Goal: Transaction & Acquisition: Subscribe to service/newsletter

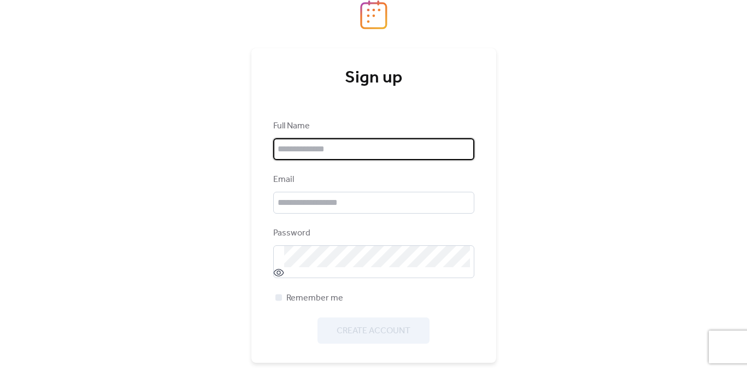
click at [355, 145] on input "text" at bounding box center [373, 149] width 201 height 22
type input "**********"
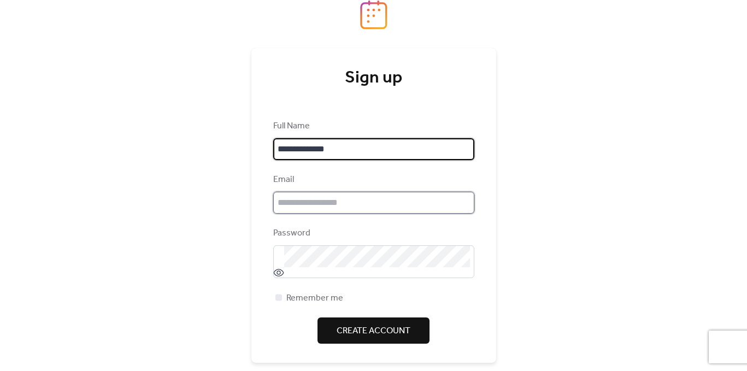
click at [383, 209] on input "email" at bounding box center [373, 203] width 201 height 22
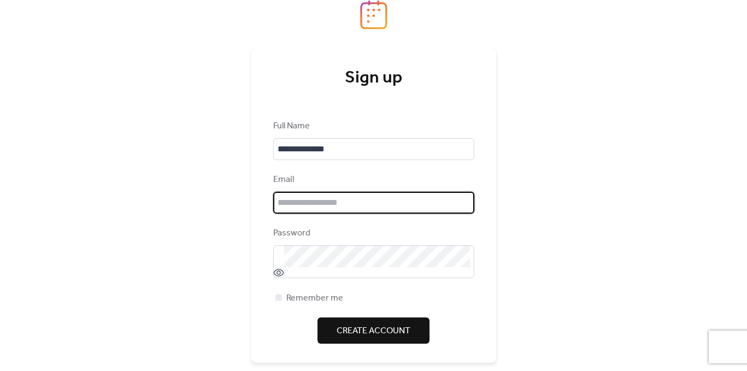
type input "**********"
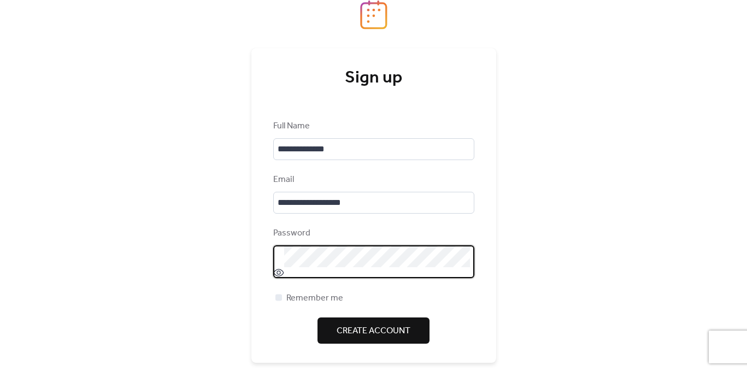
click at [280, 276] on icon at bounding box center [278, 273] width 10 height 8
click at [353, 329] on span "Create Account" at bounding box center [374, 331] width 74 height 13
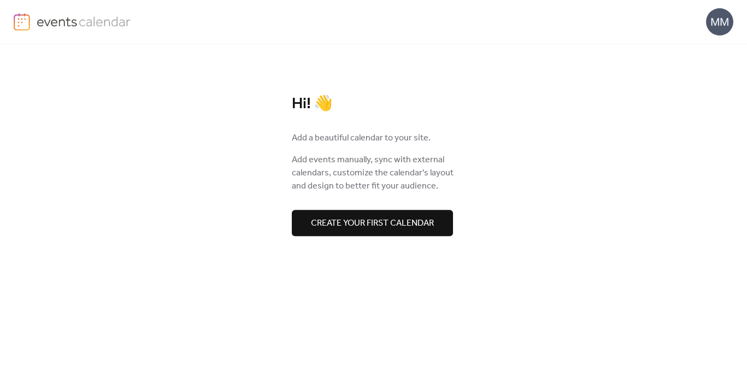
click at [397, 217] on span "Create your first calendar" at bounding box center [372, 223] width 123 height 13
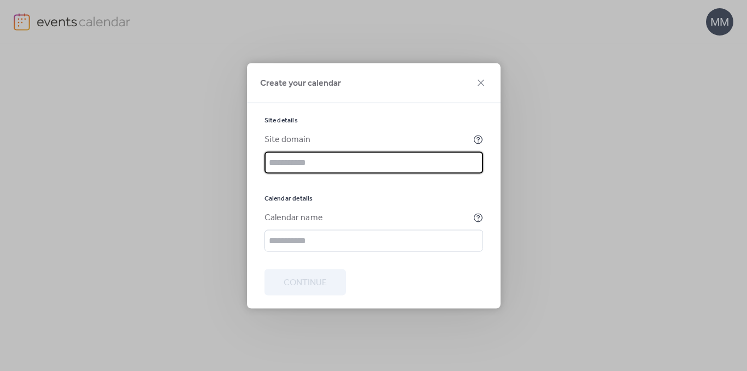
paste input "**********"
click at [333, 161] on input "**********" at bounding box center [374, 162] width 219 height 22
paste input "**********"
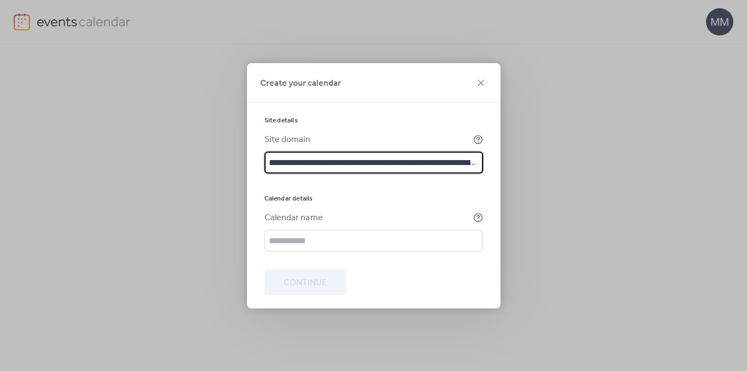
scroll to position [0, 194]
drag, startPoint x: 283, startPoint y: 161, endPoint x: 398, endPoint y: 264, distance: 154.1
click at [395, 260] on form "**********" at bounding box center [374, 212] width 219 height 192
drag, startPoint x: 396, startPoint y: 157, endPoint x: 428, endPoint y: 219, distance: 69.4
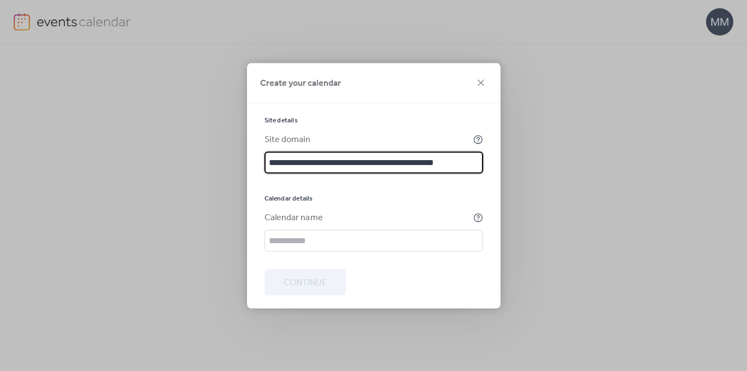
click at [423, 210] on div "**********" at bounding box center [374, 184] width 219 height 136
type input "**********"
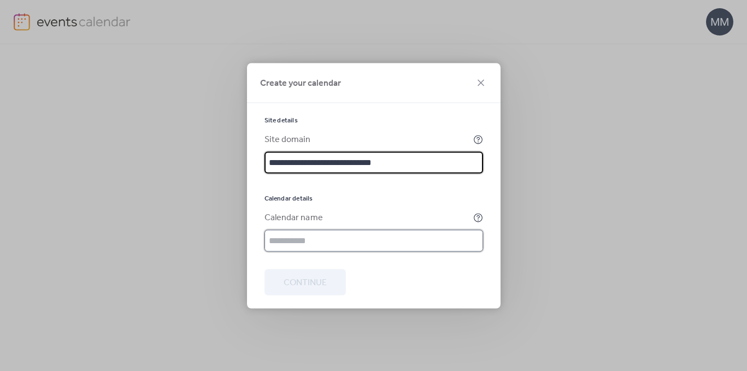
scroll to position [0, 0]
click at [339, 248] on input "text" at bounding box center [374, 241] width 219 height 22
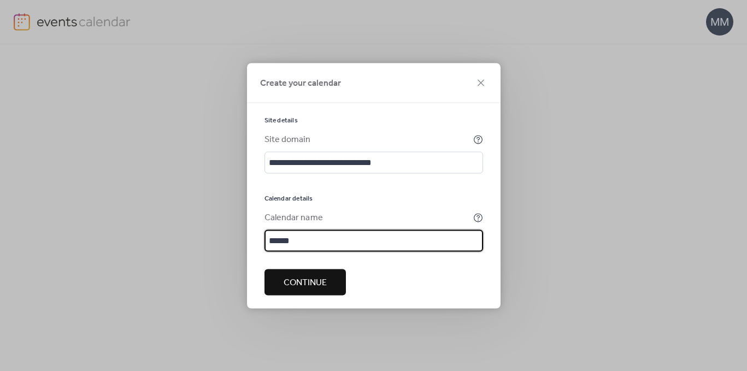
type input "******"
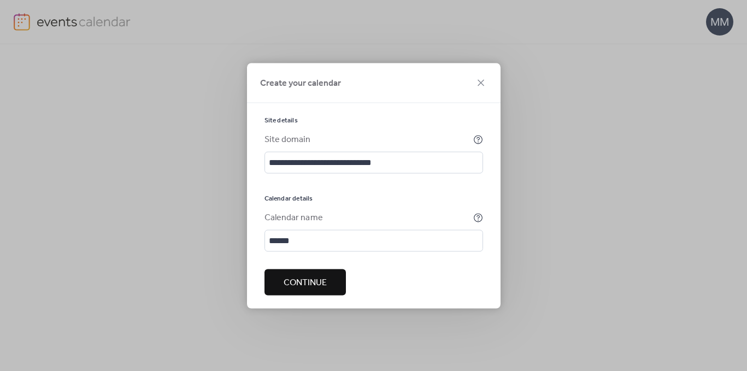
click at [313, 252] on div at bounding box center [374, 259] width 219 height 17
click at [293, 277] on span "Continue" at bounding box center [305, 282] width 43 height 13
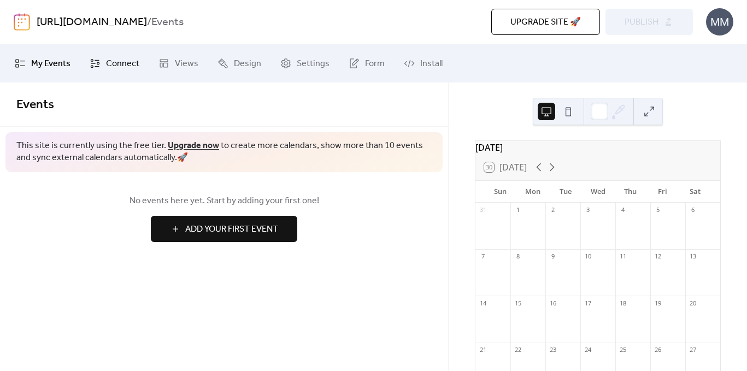
click at [125, 67] on span "Connect" at bounding box center [122, 63] width 33 height 13
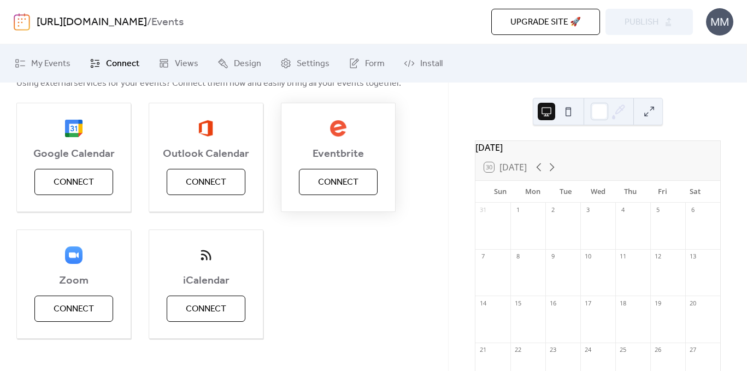
scroll to position [118, 0]
click at [329, 180] on span "Connect" at bounding box center [338, 182] width 40 height 13
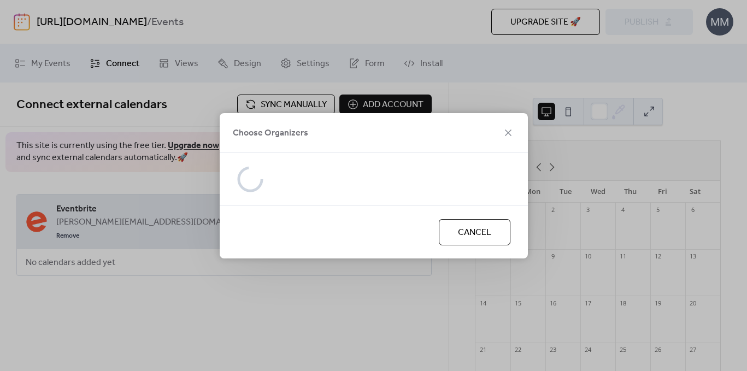
click at [48, 266] on div "Choose Organizers Cancel" at bounding box center [373, 185] width 747 height 371
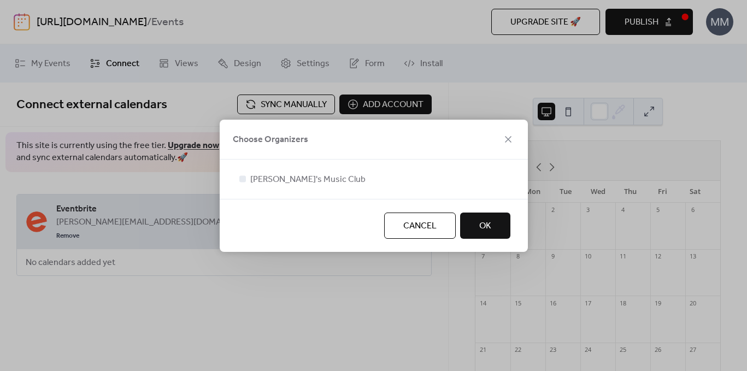
click at [478, 220] on button "OK" at bounding box center [485, 226] width 50 height 26
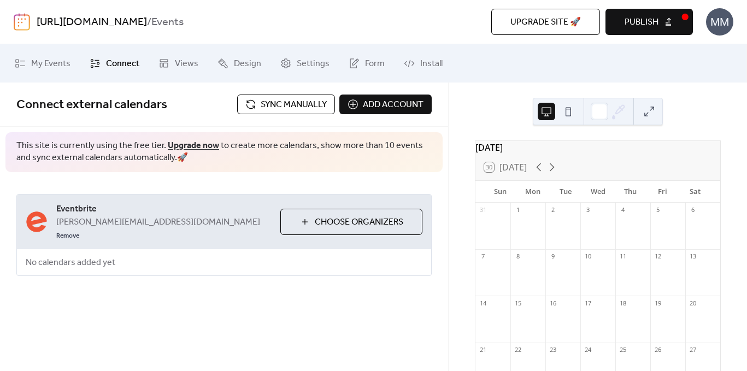
click at [342, 218] on span "Choose Organizers" at bounding box center [359, 222] width 89 height 13
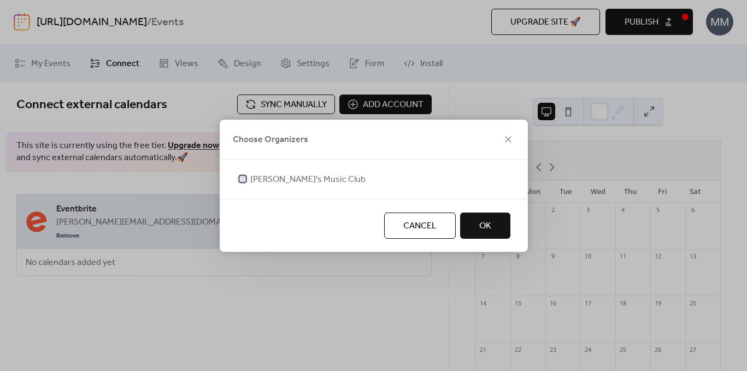
click at [265, 182] on span "[PERSON_NAME]'s Music Club" at bounding box center [307, 179] width 115 height 13
click at [479, 224] on span "OK" at bounding box center [485, 226] width 12 height 13
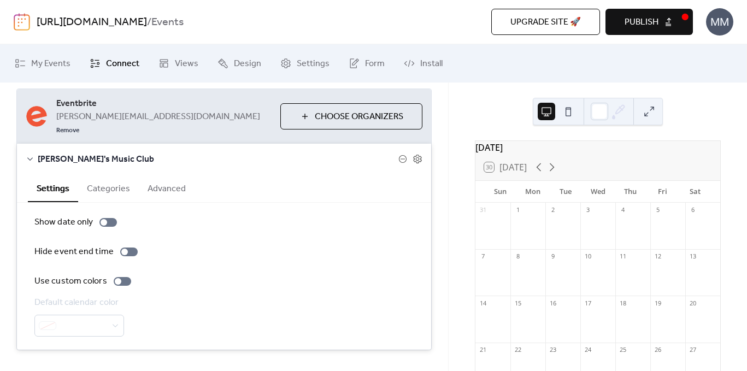
scroll to position [115, 0]
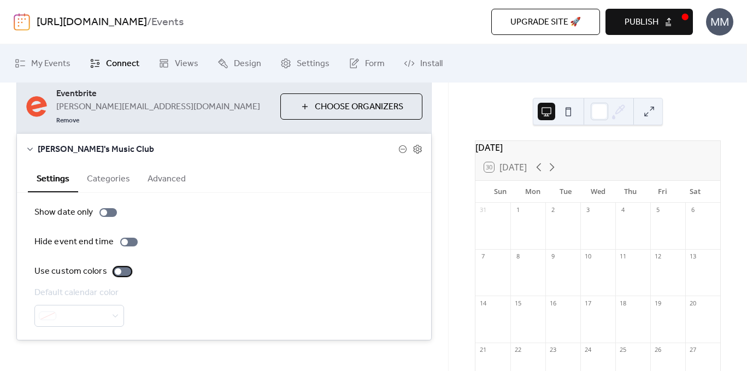
click at [121, 267] on div at bounding box center [122, 271] width 17 height 9
click at [107, 305] on div at bounding box center [79, 316] width 90 height 22
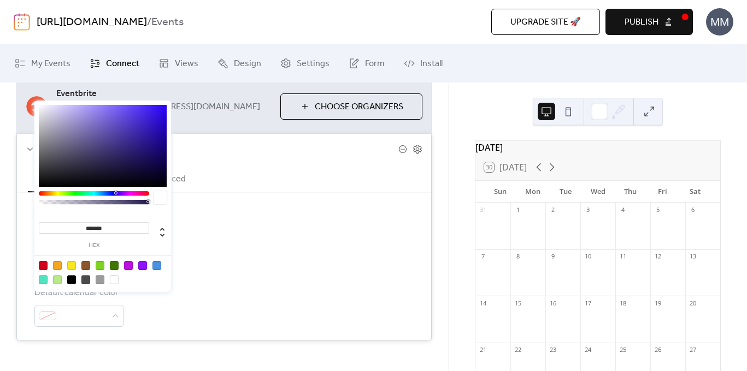
click at [72, 283] on div at bounding box center [71, 280] width 9 height 9
type input "*******"
click at [220, 272] on div "Show date only Hide event end time Use custom colors Default calendar color #00…" at bounding box center [223, 266] width 379 height 121
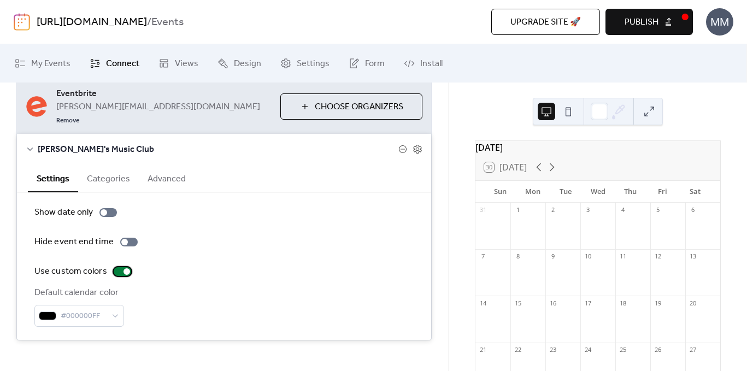
click at [121, 267] on div at bounding box center [122, 271] width 17 height 9
click at [552, 174] on icon at bounding box center [552, 167] width 13 height 13
click at [641, 16] on span "Publish" at bounding box center [642, 22] width 34 height 13
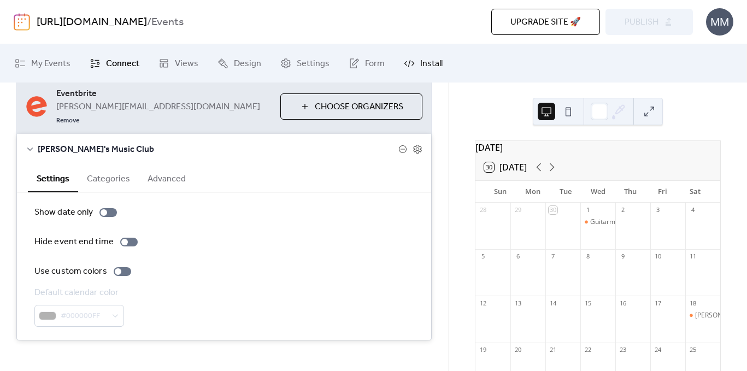
click at [420, 63] on span "Install" at bounding box center [431, 63] width 22 height 13
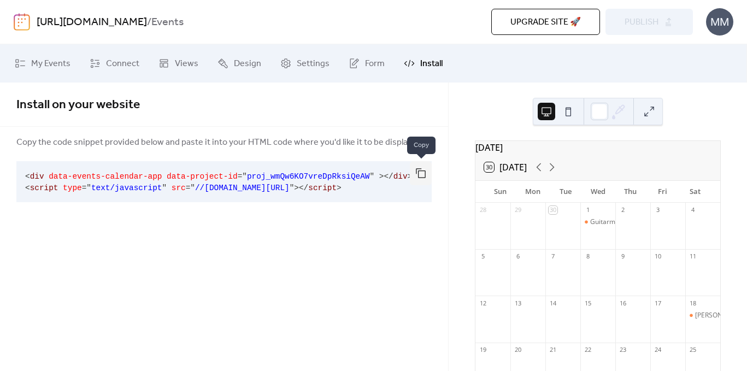
click at [422, 174] on button "button" at bounding box center [421, 173] width 22 height 24
click at [466, 150] on div "[DATE] 30 [DATE] Sun Mon Tue Wed Thu Fri Sat 28 29 30 1 Guitarmy Live at [PERSO…" at bounding box center [598, 227] width 299 height 289
click at [46, 63] on span "My Events" at bounding box center [50, 63] width 39 height 13
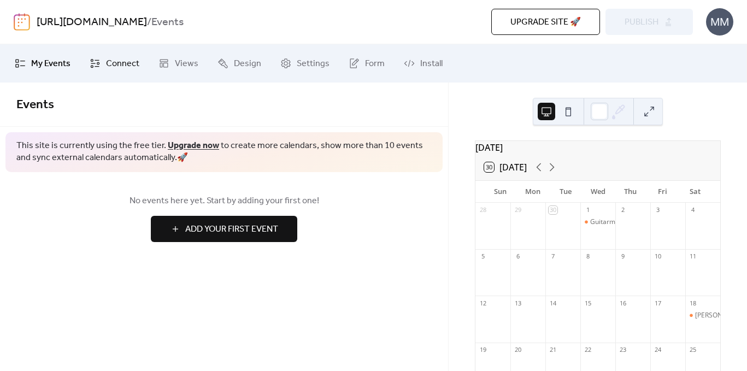
click at [120, 49] on link "Connect" at bounding box center [114, 64] width 66 height 30
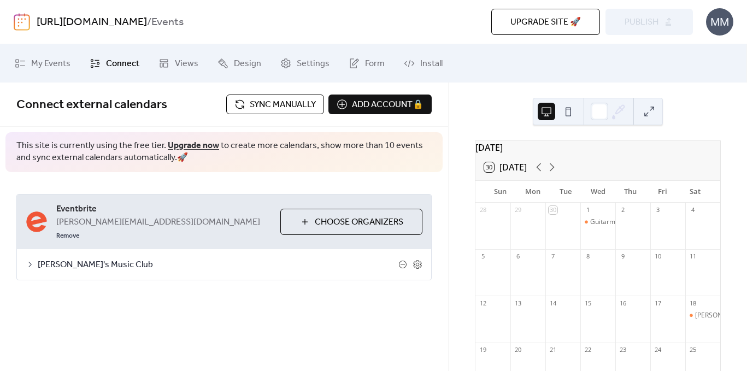
click at [240, 104] on button "Sync manually" at bounding box center [275, 105] width 98 height 20
click at [197, 144] on link "Upgrade now" at bounding box center [193, 145] width 51 height 17
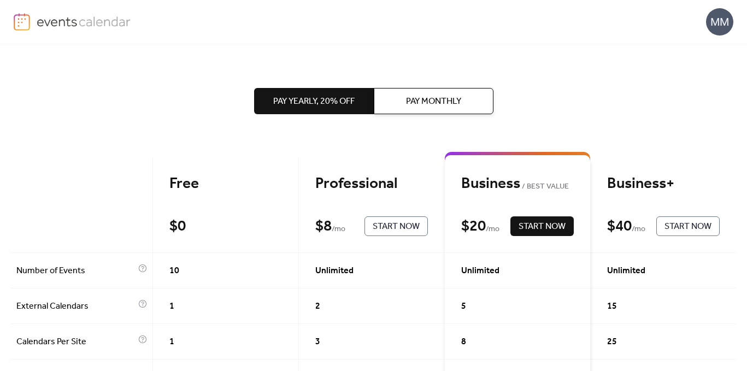
click at [410, 108] on span "Pay Monthly" at bounding box center [433, 101] width 55 height 13
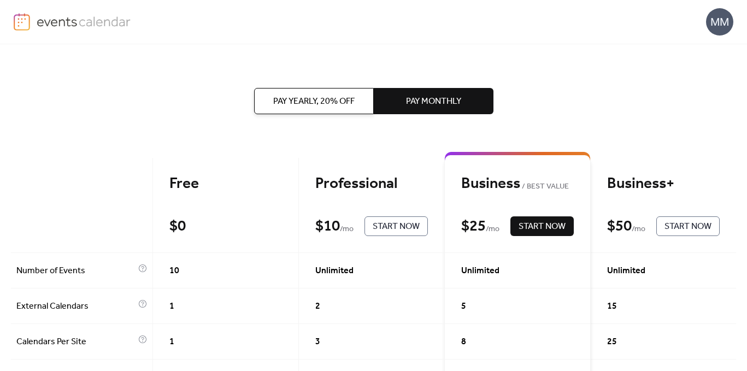
click at [319, 103] on span "Pay Yearly, 20% off" at bounding box center [313, 101] width 81 height 13
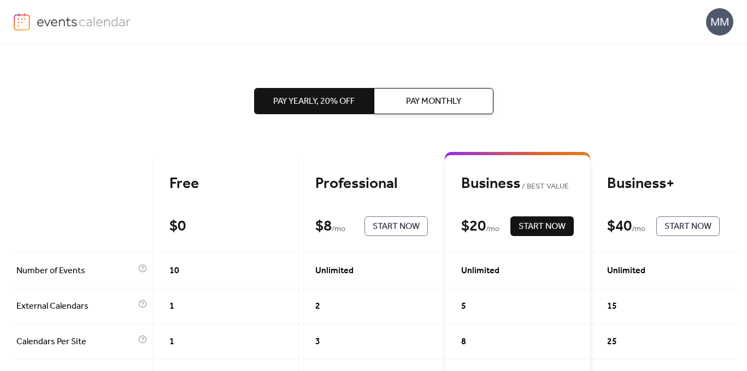
click at [18, 18] on img at bounding box center [22, 21] width 16 height 17
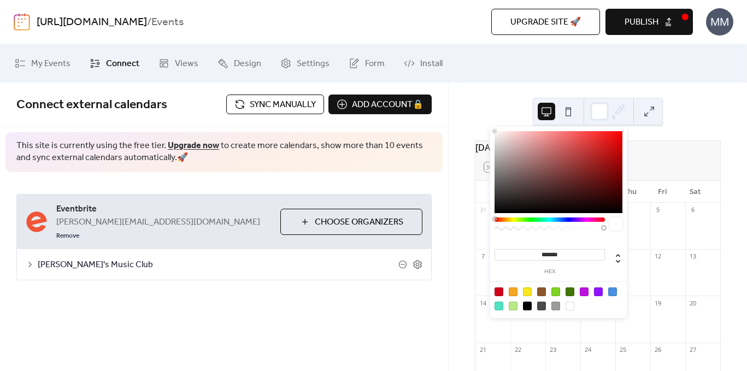
click at [609, 113] on div at bounding box center [609, 111] width 36 height 26
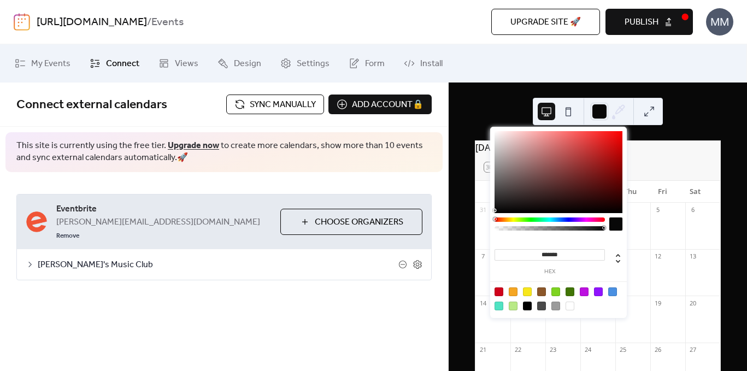
type input "*******"
drag, startPoint x: 519, startPoint y: 161, endPoint x: 468, endPoint y: 215, distance: 74.6
click at [468, 215] on body "**********" at bounding box center [373, 185] width 747 height 371
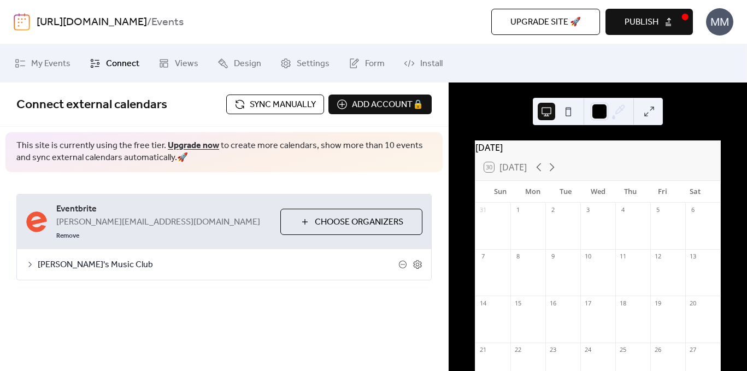
click at [502, 106] on div "[DATE] 30 [DATE] Sun Mon Tue Wed Thu Fri Sat 31 1 2 3 4 5 6 7 8 9 10 11 12 13 1…" at bounding box center [598, 227] width 299 height 289
click at [570, 110] on button at bounding box center [568, 111] width 17 height 17
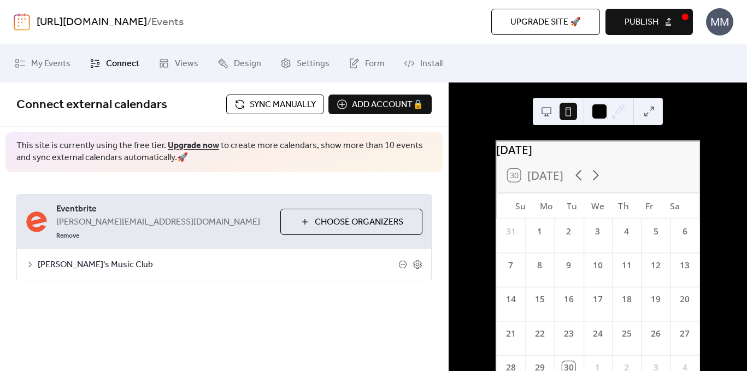
click at [542, 110] on button at bounding box center [546, 111] width 17 height 17
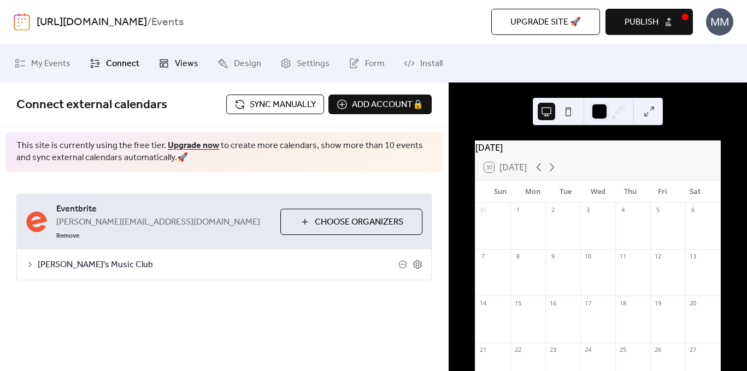
click at [160, 61] on icon at bounding box center [164, 64] width 8 height 8
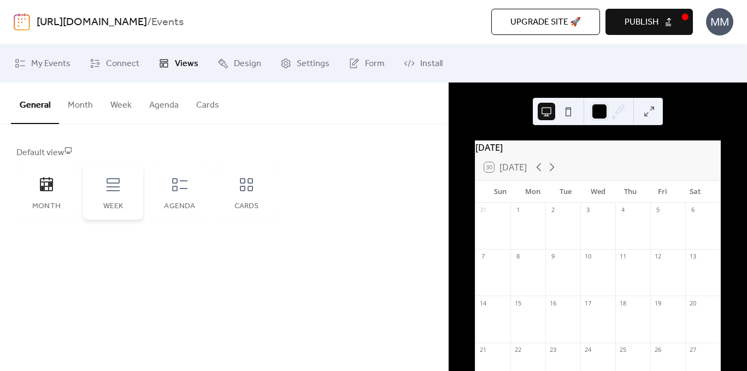
click at [110, 198] on div "Week" at bounding box center [113, 192] width 60 height 55
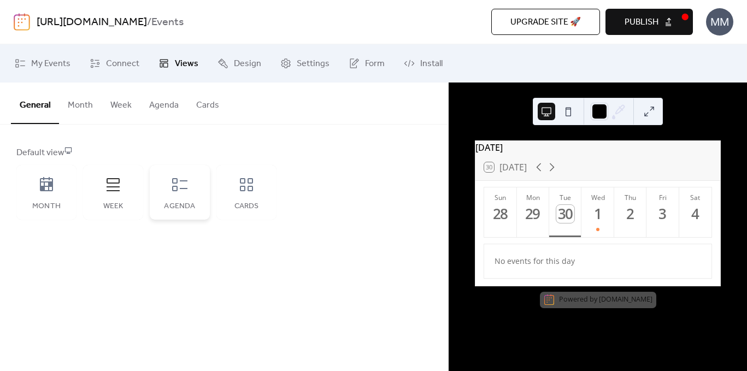
click at [180, 197] on div "Agenda" at bounding box center [180, 192] width 60 height 55
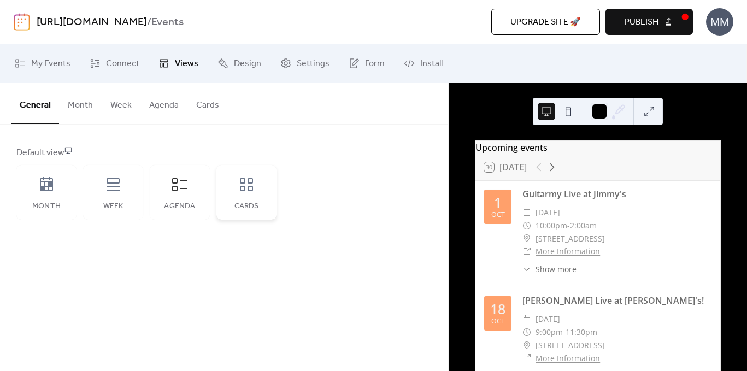
click at [259, 193] on div "Cards" at bounding box center [247, 192] width 60 height 55
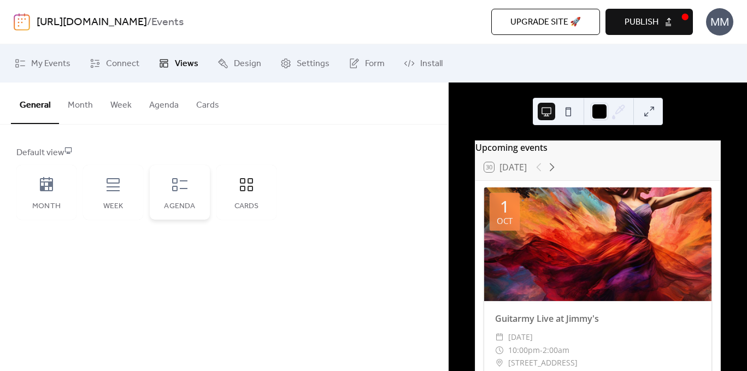
click at [177, 193] on icon at bounding box center [179, 184] width 17 height 17
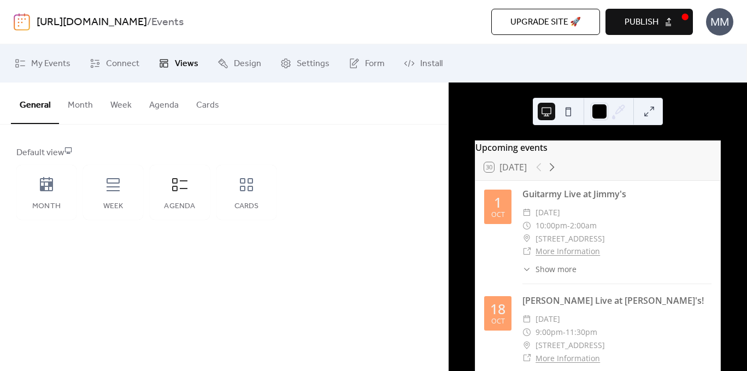
click at [642, 22] on span "Publish" at bounding box center [642, 22] width 34 height 13
click at [245, 201] on div "Cards" at bounding box center [247, 192] width 60 height 55
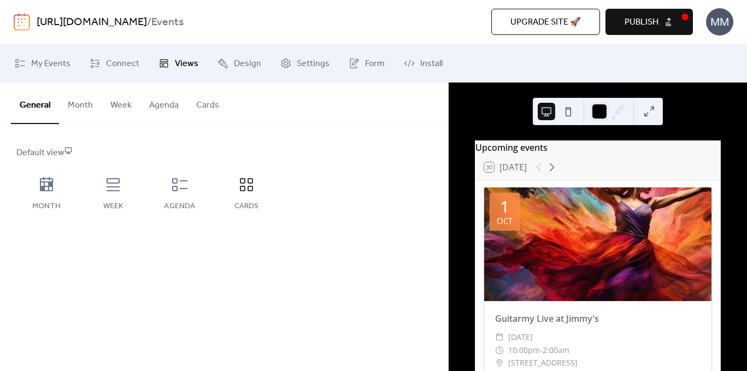
click at [635, 20] on span "Publish" at bounding box center [642, 22] width 34 height 13
click at [204, 101] on button "Cards" at bounding box center [208, 103] width 40 height 40
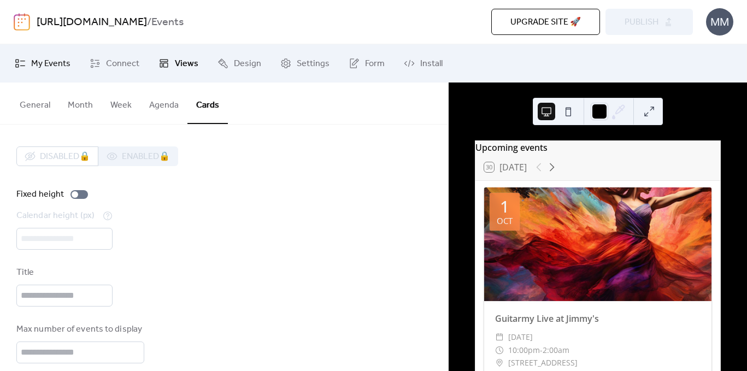
click at [50, 74] on link "My Events" at bounding box center [43, 64] width 72 height 30
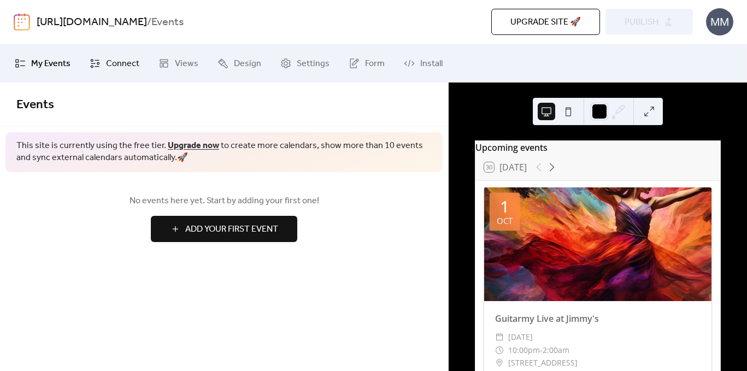
click at [103, 61] on link "Connect" at bounding box center [114, 64] width 66 height 30
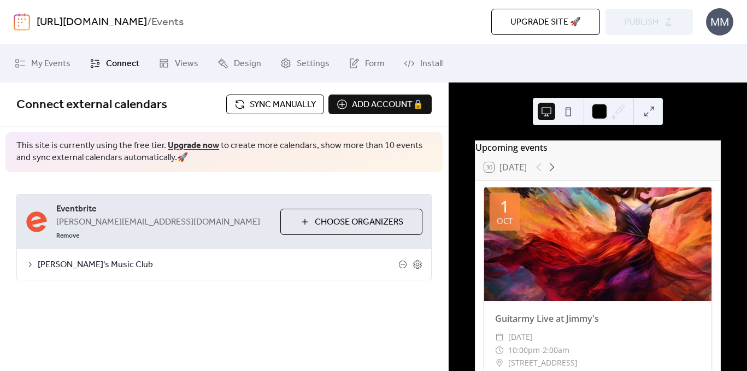
click at [276, 103] on span "Sync manually" at bounding box center [283, 104] width 66 height 13
click at [416, 260] on icon at bounding box center [418, 265] width 10 height 10
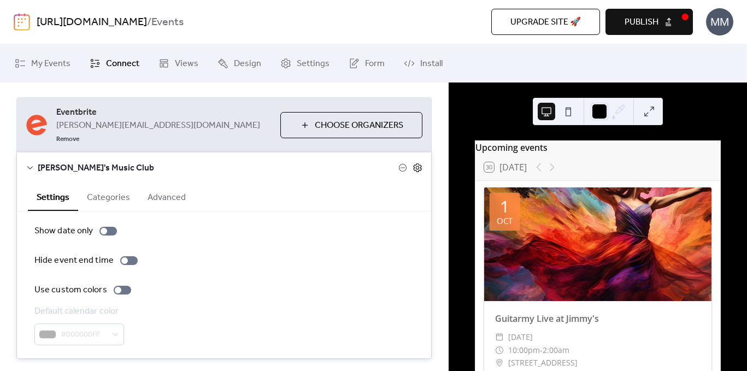
scroll to position [115, 0]
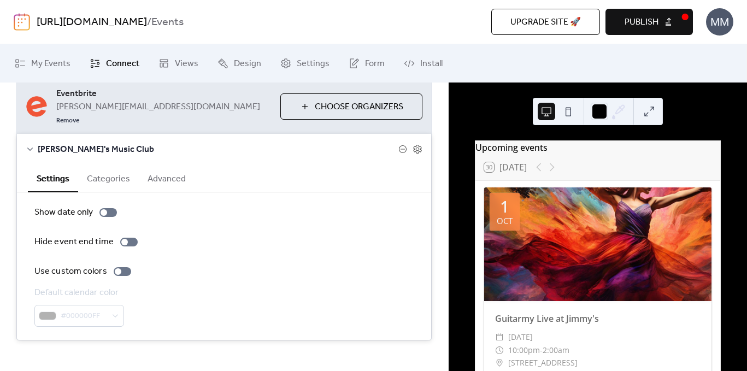
click at [115, 168] on button "Categories" at bounding box center [108, 178] width 61 height 27
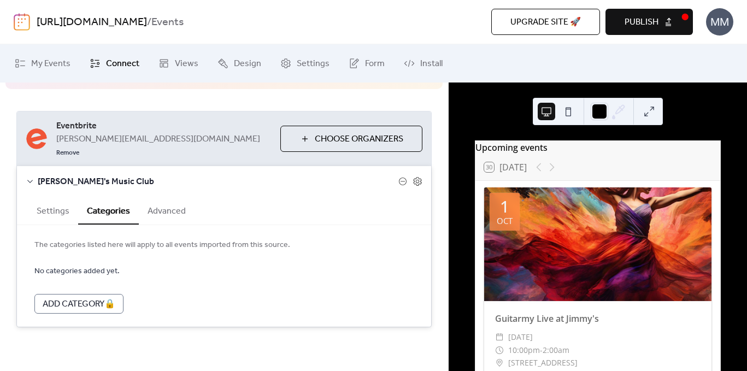
scroll to position [70, 0]
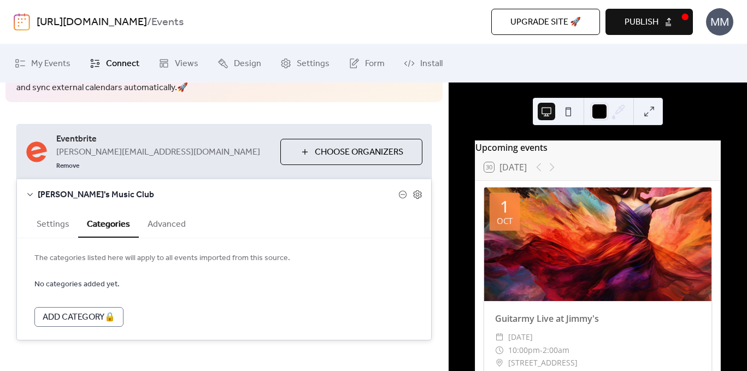
click at [172, 219] on button "Advanced" at bounding box center [167, 223] width 56 height 27
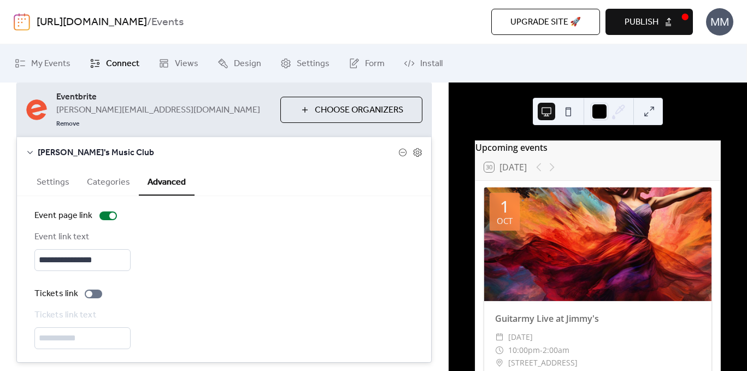
scroll to position [134, 0]
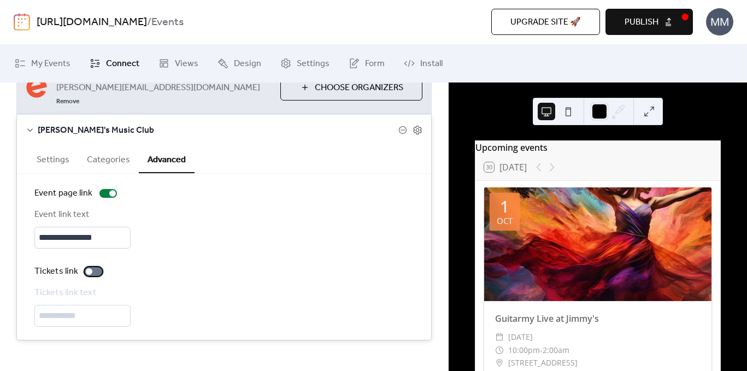
click at [92, 267] on div at bounding box center [93, 271] width 17 height 9
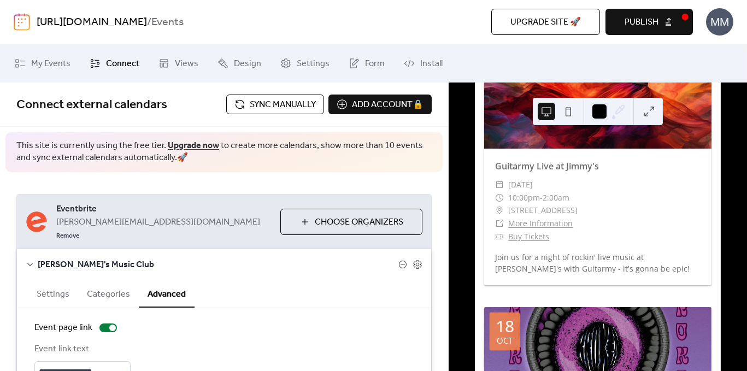
scroll to position [1, 0]
click at [175, 62] on span "Views" at bounding box center [187, 63] width 24 height 13
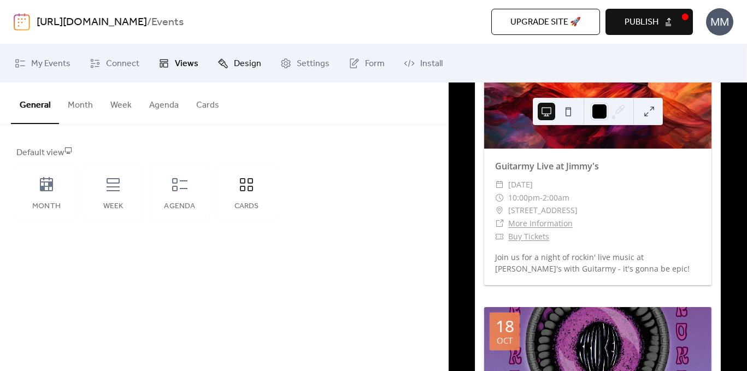
click at [226, 68] on link "Design" at bounding box center [239, 64] width 60 height 30
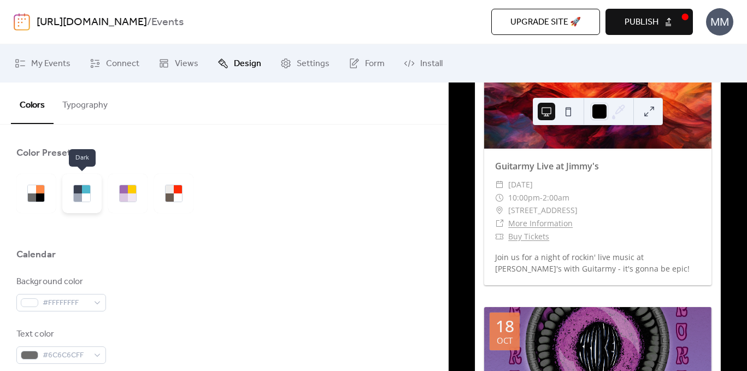
click at [79, 195] on div at bounding box center [78, 198] width 8 height 8
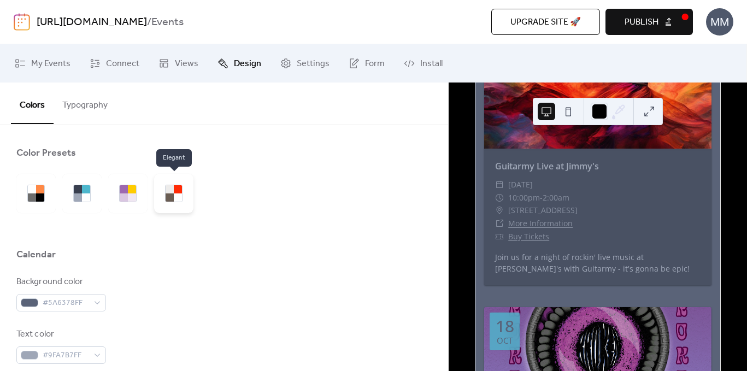
click at [163, 198] on div at bounding box center [173, 193] width 39 height 39
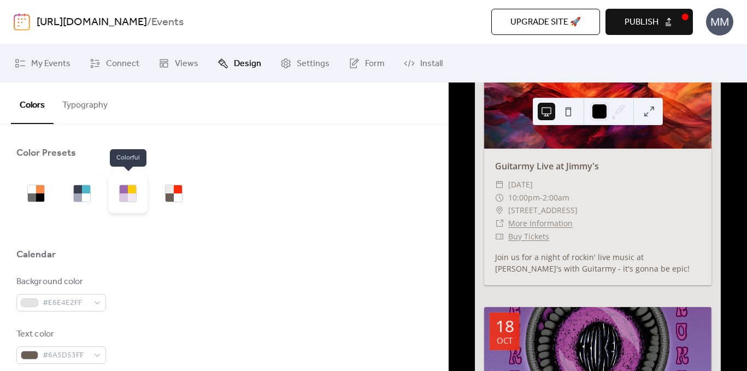
click at [137, 197] on div at bounding box center [127, 193] width 39 height 39
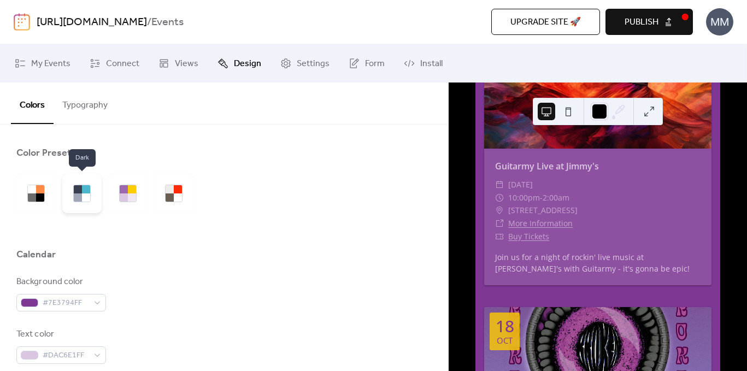
click at [88, 192] on div at bounding box center [86, 189] width 8 height 8
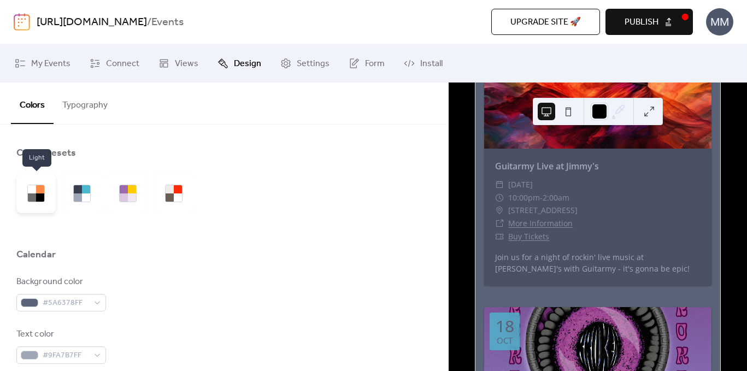
click at [38, 196] on div at bounding box center [40, 198] width 8 height 8
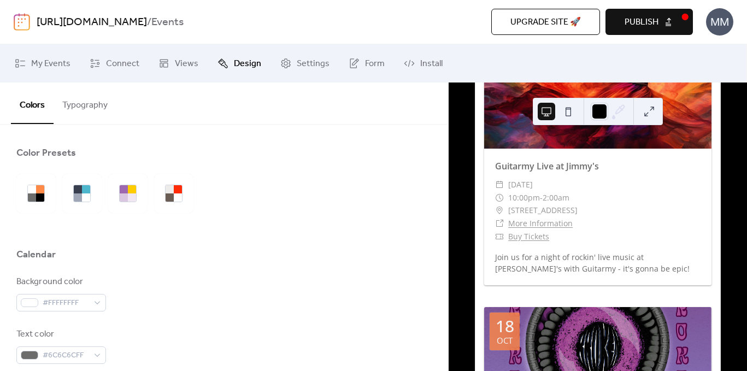
scroll to position [55, 0]
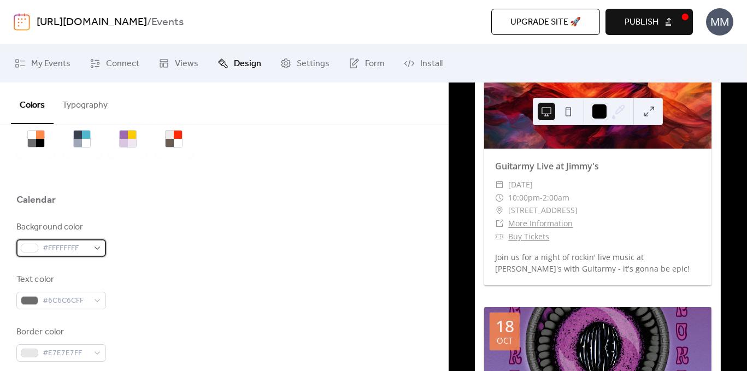
click at [96, 249] on div "#FFFFFFFF" at bounding box center [61, 247] width 90 height 17
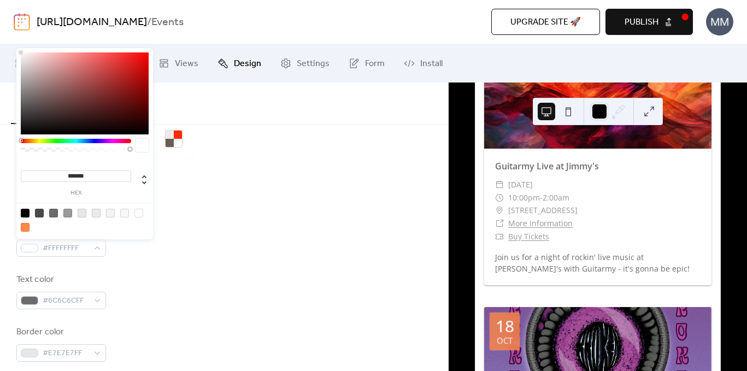
click at [24, 214] on div at bounding box center [25, 213] width 9 height 9
type input "*******"
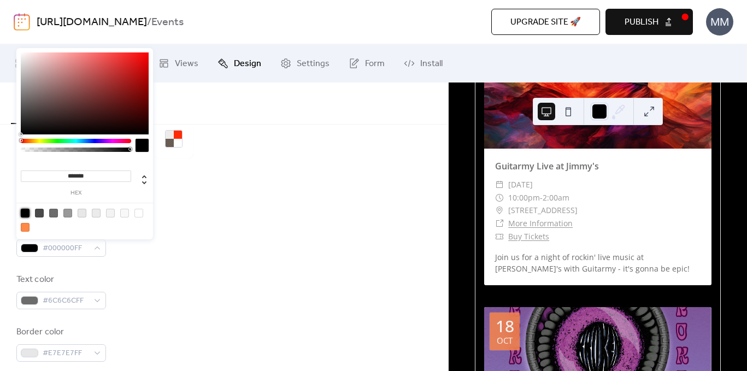
click at [206, 282] on div "Text color #6C6C6CFF" at bounding box center [224, 291] width 416 height 36
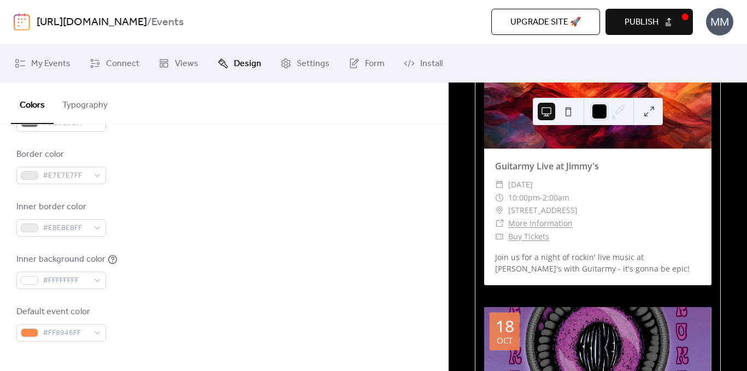
scroll to position [239, 0]
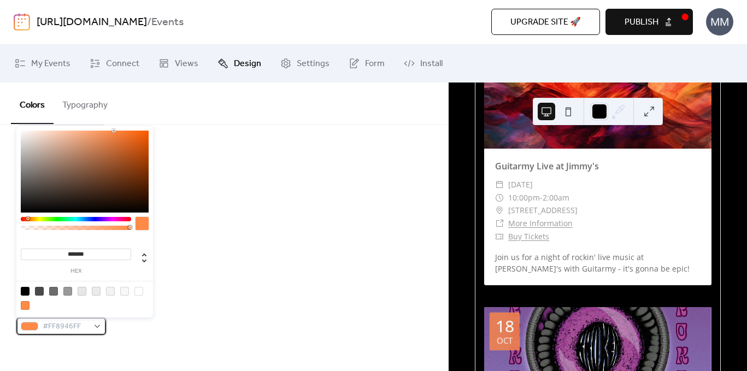
click at [96, 328] on div "#FF8946FF" at bounding box center [61, 326] width 90 height 17
click at [81, 258] on input "*******" at bounding box center [76, 254] width 110 height 11
paste input
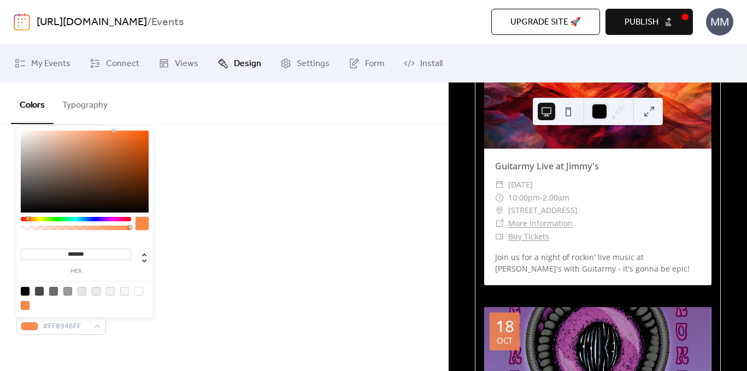
type input "*******"
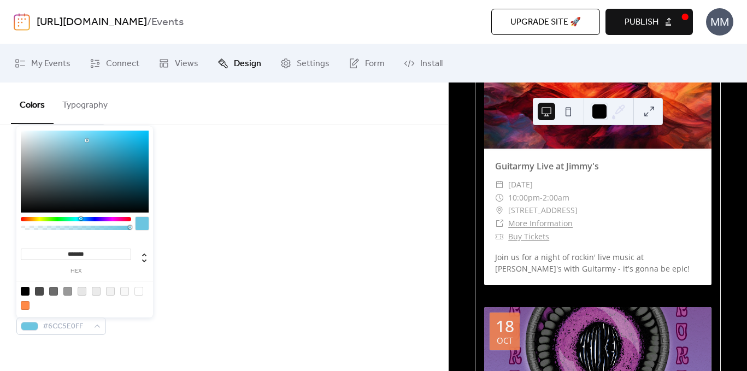
click at [249, 288] on div "Background color #000000FF Text color #6C6C6CFF Border color #E7E7E7FF Inner bo…" at bounding box center [224, 186] width 416 height 299
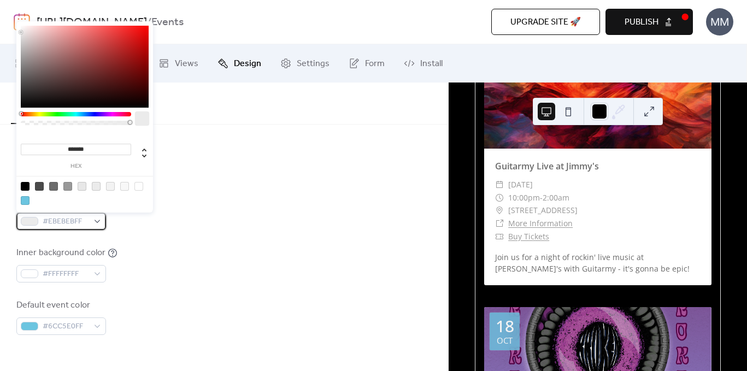
click at [104, 223] on div "#EBEBEBFF" at bounding box center [61, 221] width 90 height 17
click at [21, 199] on div at bounding box center [25, 200] width 9 height 9
type input "*******"
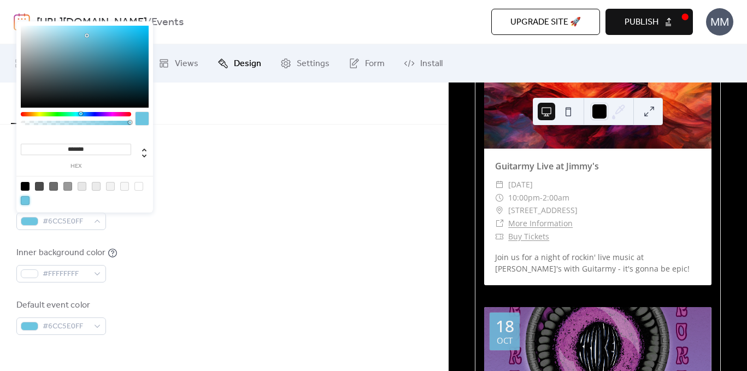
click at [226, 272] on div "Inner background color #FFFFFFFF" at bounding box center [224, 265] width 416 height 36
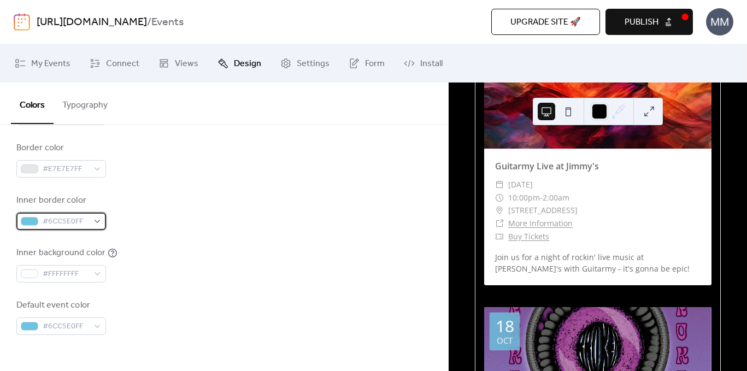
click at [101, 223] on div "#6CC5E0FF" at bounding box center [61, 221] width 90 height 17
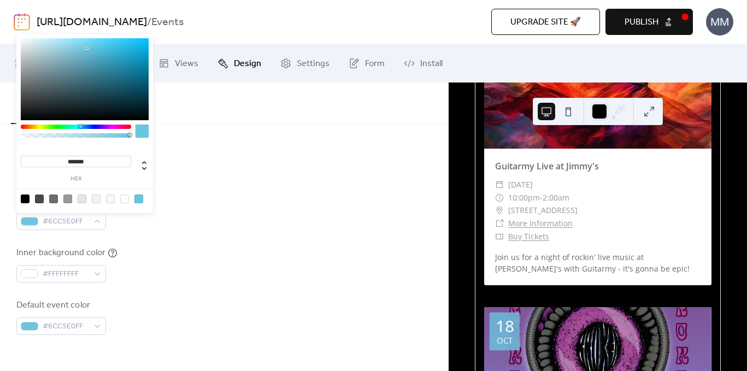
click at [108, 200] on div at bounding box center [110, 199] width 9 height 9
type input "*******"
click at [182, 222] on div "Inner border color #F8F8F8FF" at bounding box center [224, 212] width 416 height 36
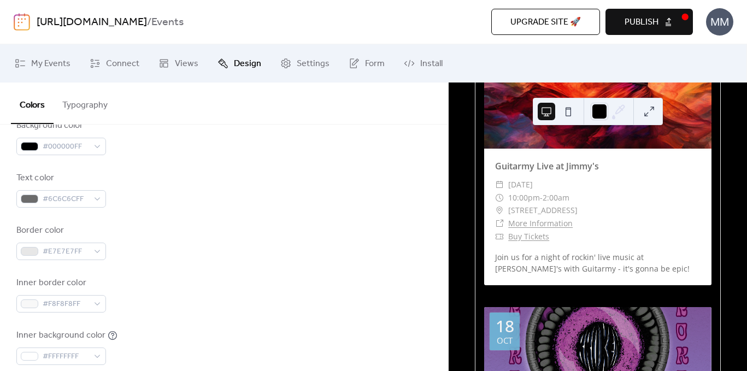
scroll to position [166, 0]
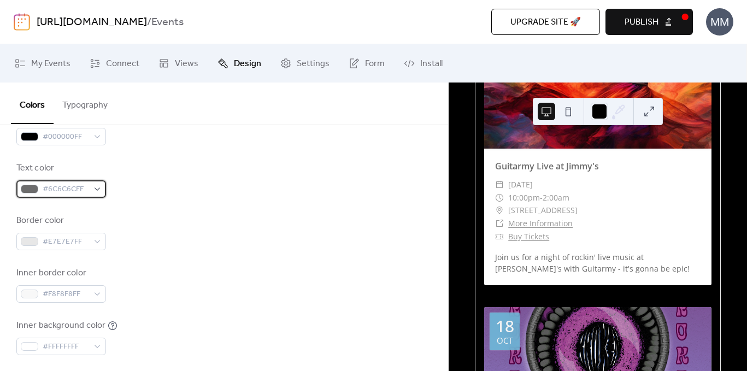
click at [100, 188] on div "#6C6C6CFF" at bounding box center [61, 188] width 90 height 17
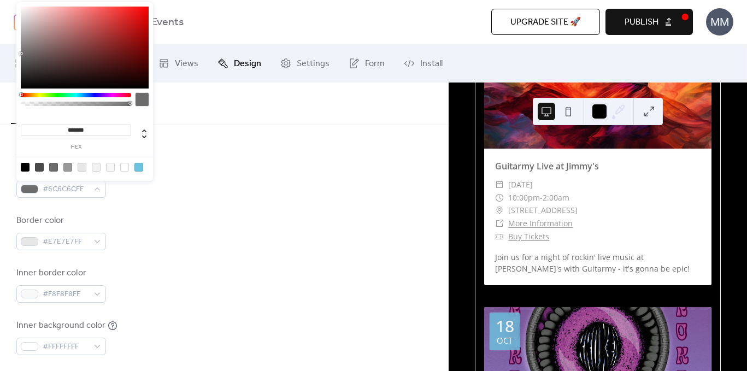
click at [125, 168] on div at bounding box center [124, 167] width 9 height 9
type input "*******"
click at [127, 260] on div "Background color #000000FF Text color #FFFFFFFF Border color #E7E7E7FF Inner bo…" at bounding box center [224, 258] width 416 height 299
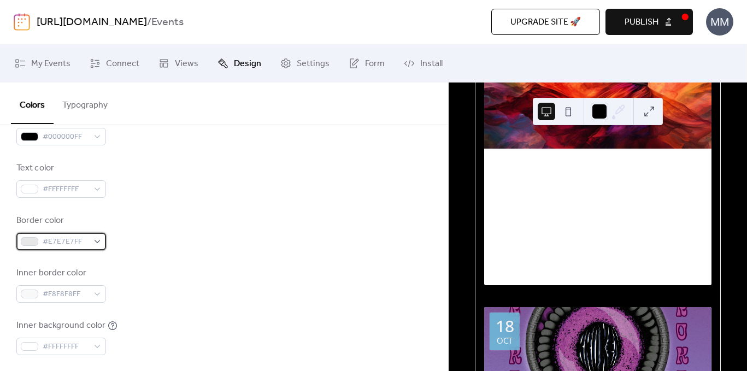
click at [101, 243] on div "#E7E7E7FF" at bounding box center [61, 241] width 90 height 17
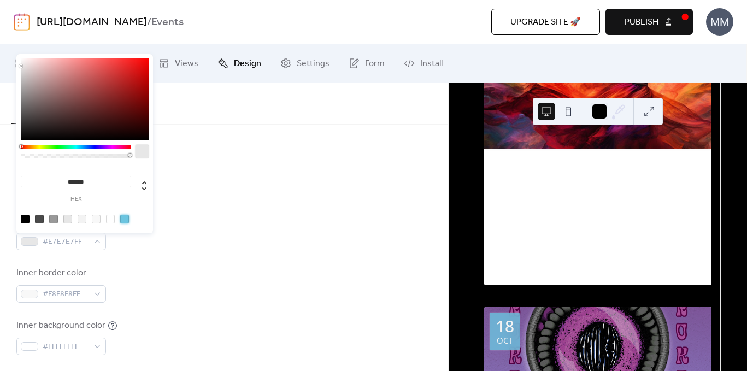
click at [125, 220] on div at bounding box center [124, 219] width 9 height 9
type input "*******"
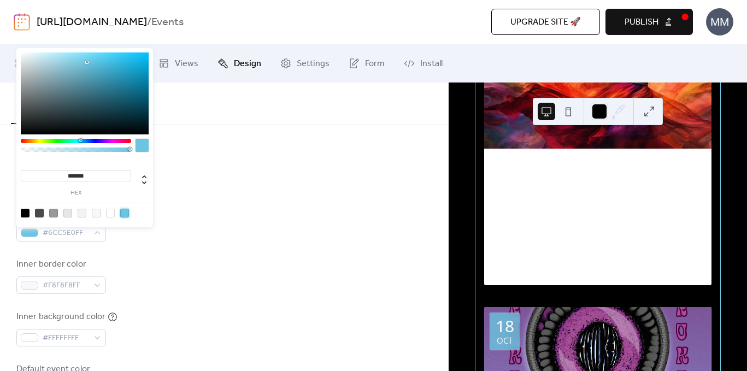
click at [128, 276] on div "Inner border color #F8F8F8FF" at bounding box center [224, 276] width 416 height 36
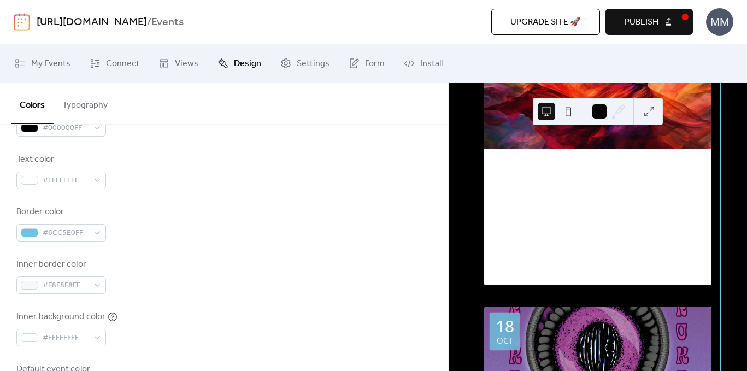
scroll to position [201, 0]
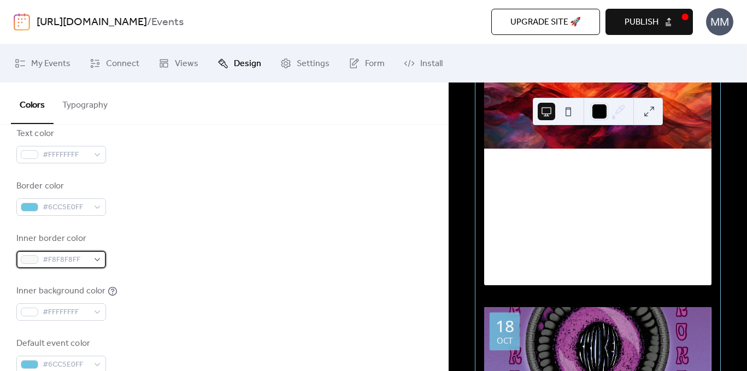
click at [95, 261] on div "#F8F8F8FF" at bounding box center [61, 259] width 90 height 17
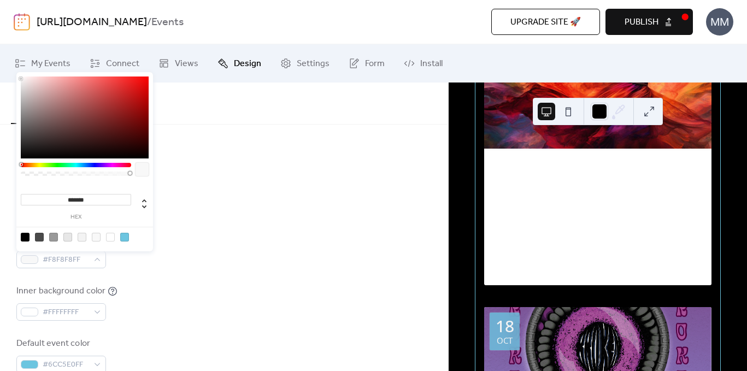
click at [63, 237] on div at bounding box center [67, 237] width 9 height 9
click at [121, 239] on div at bounding box center [124, 237] width 9 height 9
type input "*******"
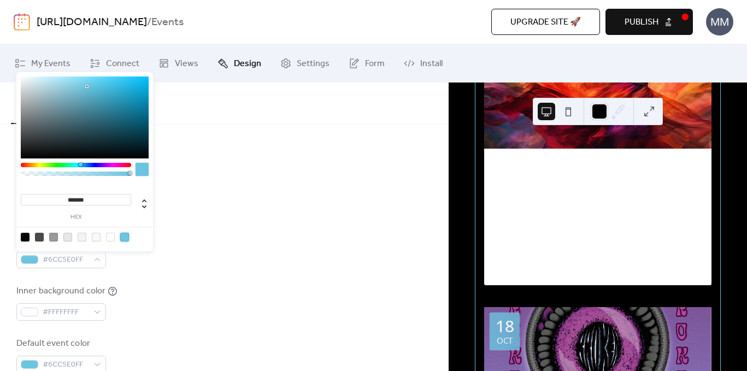
click at [137, 280] on div "Background color #000000FF Text color #FFFFFFFF Border color #6CC5E0FF Inner bo…" at bounding box center [224, 224] width 416 height 299
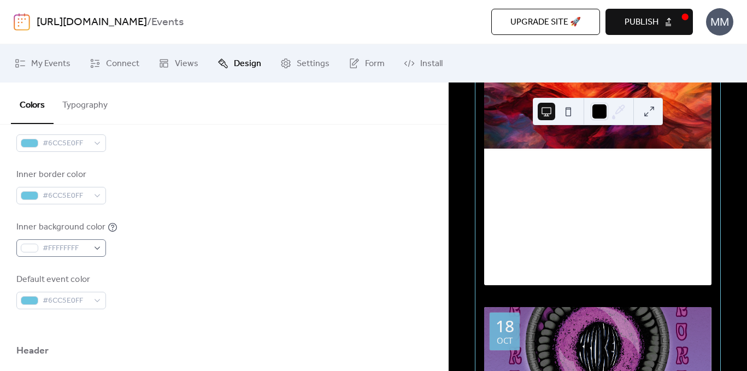
scroll to position [265, 0]
click at [97, 249] on div "#FFFFFFFF" at bounding box center [61, 247] width 90 height 17
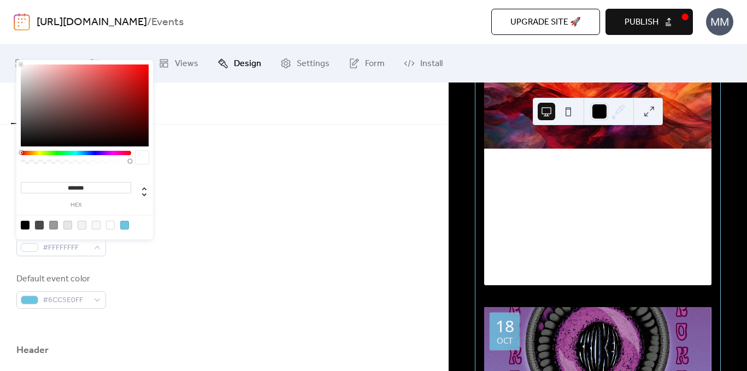
click at [24, 227] on div at bounding box center [25, 225] width 9 height 9
type input "*******"
click at [213, 258] on div "Background color #000000FF Text color #FFFFFFFF Border color #6CC5E0FF Inner bo…" at bounding box center [224, 159] width 416 height 299
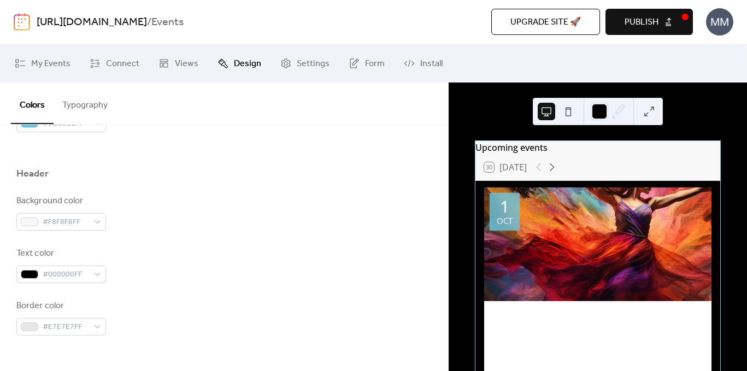
scroll to position [443, 0]
click at [97, 215] on div "#F8F8F8FF" at bounding box center [61, 220] width 90 height 17
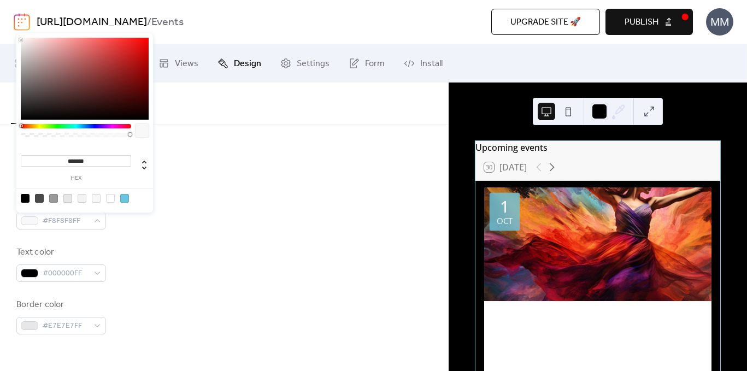
click at [38, 200] on div at bounding box center [39, 198] width 9 height 9
type input "*******"
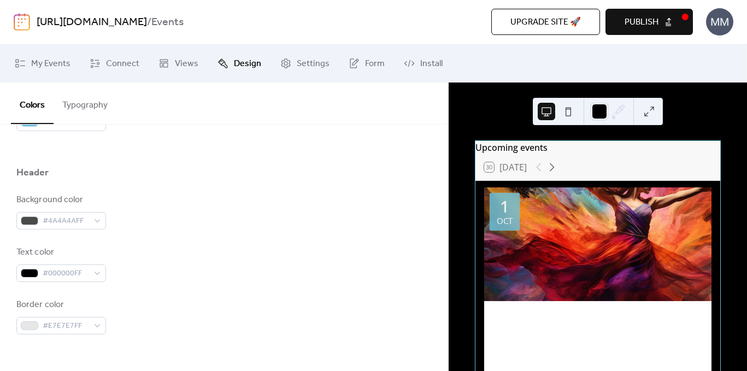
click at [137, 282] on div "Text color #000000FF" at bounding box center [224, 264] width 416 height 36
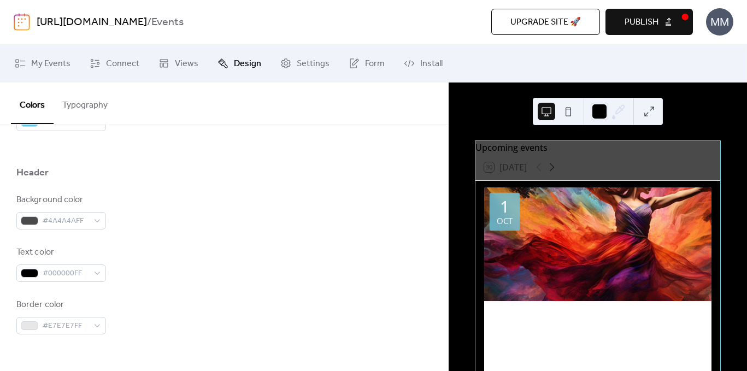
scroll to position [452, 0]
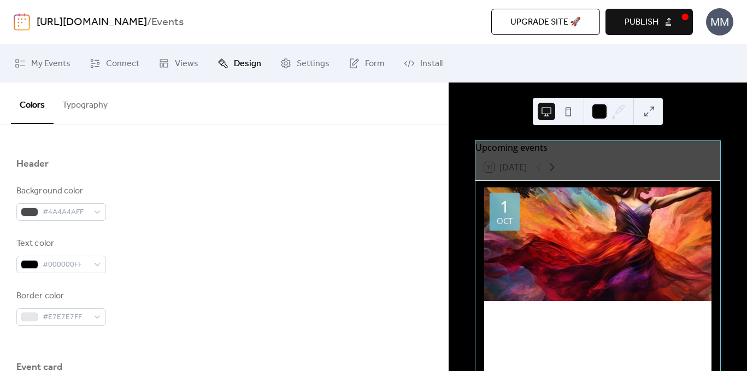
click at [91, 254] on div "Text color #000000FF" at bounding box center [61, 255] width 90 height 36
click at [93, 266] on div "#000000FF" at bounding box center [61, 264] width 90 height 17
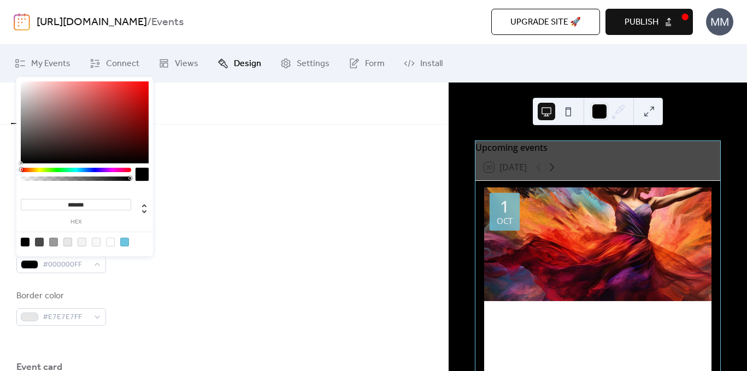
click at [113, 241] on div at bounding box center [110, 242] width 9 height 9
type input "*******"
click at [138, 308] on div "Border color #E7E7E7FF" at bounding box center [224, 308] width 416 height 36
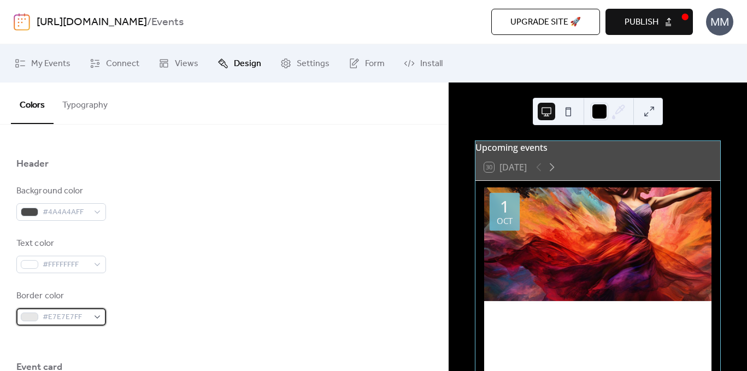
click at [105, 319] on div "#E7E7E7FF" at bounding box center [61, 316] width 90 height 17
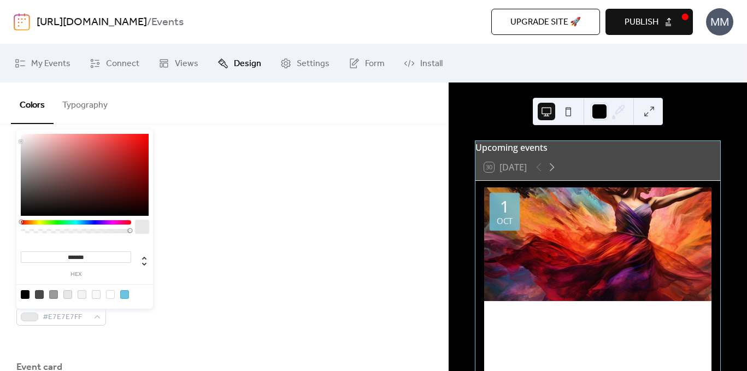
click at [125, 293] on div at bounding box center [124, 294] width 9 height 9
type input "*******"
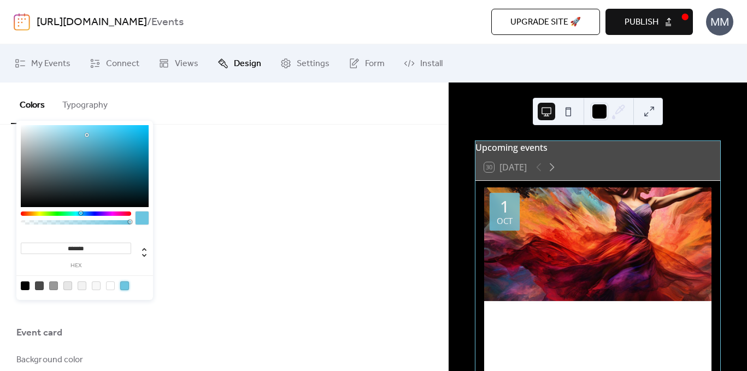
scroll to position [487, 0]
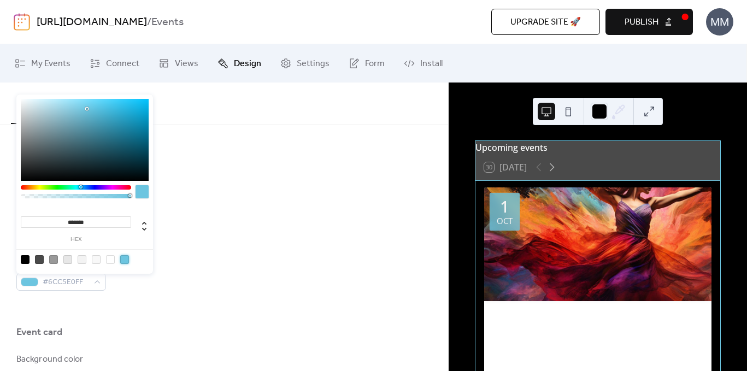
click at [161, 310] on div at bounding box center [224, 308] width 416 height 35
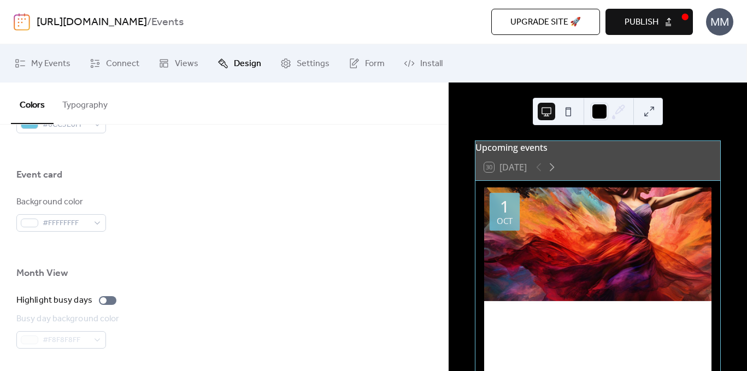
scroll to position [645, 0]
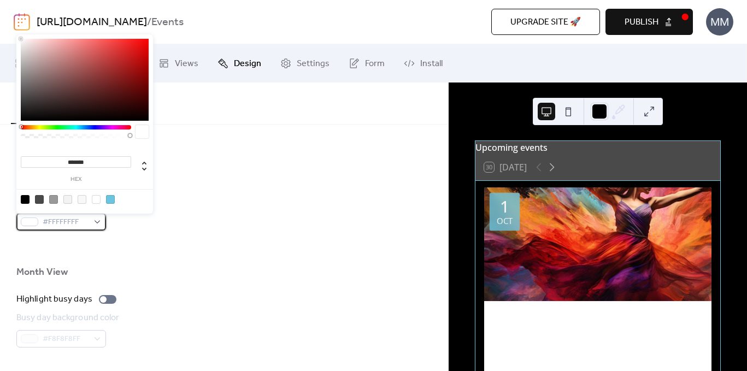
click at [101, 223] on div "#FFFFFFFF" at bounding box center [61, 221] width 90 height 17
click at [25, 199] on div at bounding box center [25, 199] width 9 height 9
type input "*******"
click at [183, 247] on div at bounding box center [224, 248] width 416 height 35
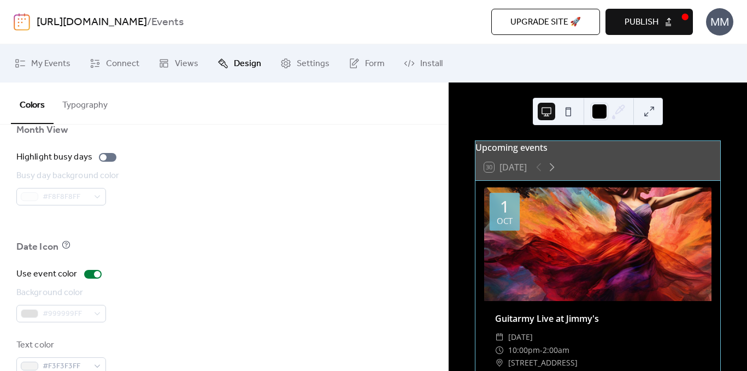
scroll to position [813, 0]
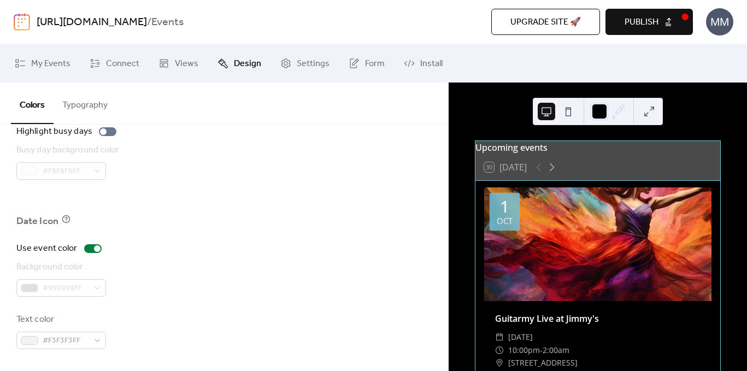
click at [637, 9] on button "Publish" at bounding box center [649, 22] width 87 height 26
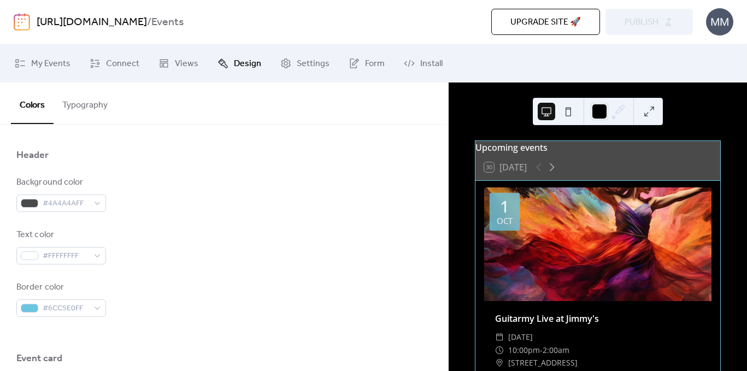
scroll to position [206, 0]
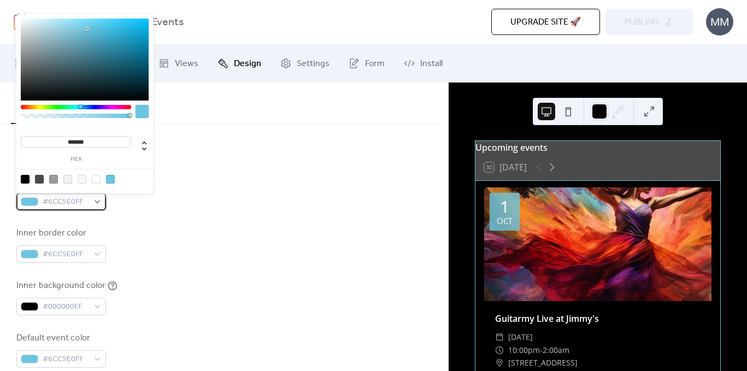
click at [93, 198] on div "#6CC5E0FF" at bounding box center [61, 201] width 90 height 17
click at [24, 183] on div at bounding box center [84, 179] width 139 height 20
click at [168, 249] on div "Inner border color #6CC5E0FF" at bounding box center [224, 245] width 416 height 36
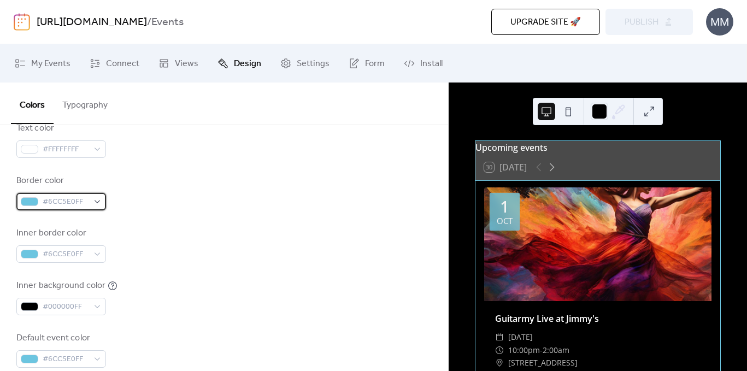
click at [78, 200] on span "#6CC5E0FF" at bounding box center [66, 202] width 46 height 13
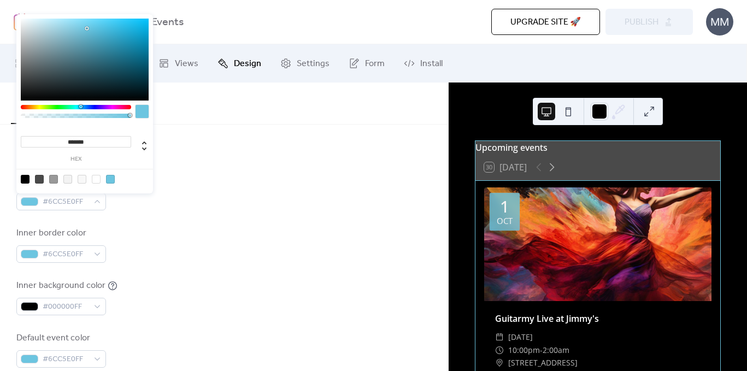
click at [22, 173] on div at bounding box center [84, 179] width 139 height 20
click at [22, 177] on div at bounding box center [25, 179] width 9 height 9
type input "*******"
click at [232, 256] on div "Inner border color #6CC5E0FF" at bounding box center [224, 245] width 416 height 36
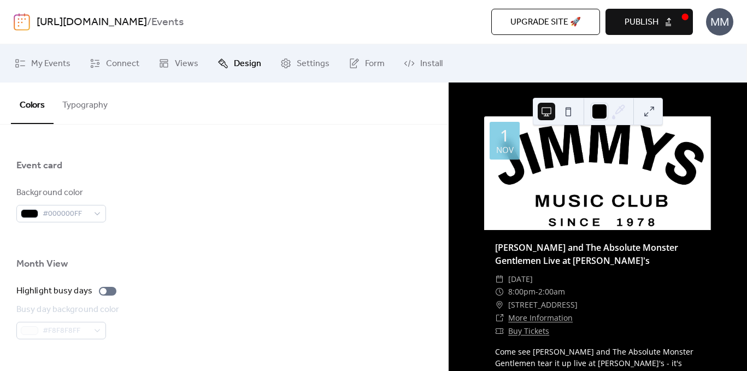
scroll to position [701, 0]
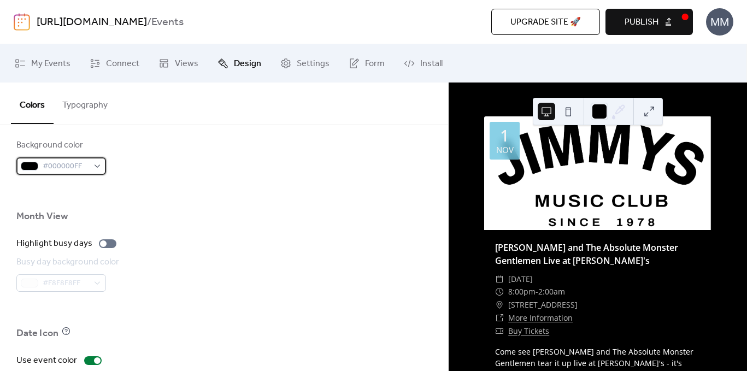
click at [95, 165] on div "#000000FF" at bounding box center [61, 165] width 90 height 17
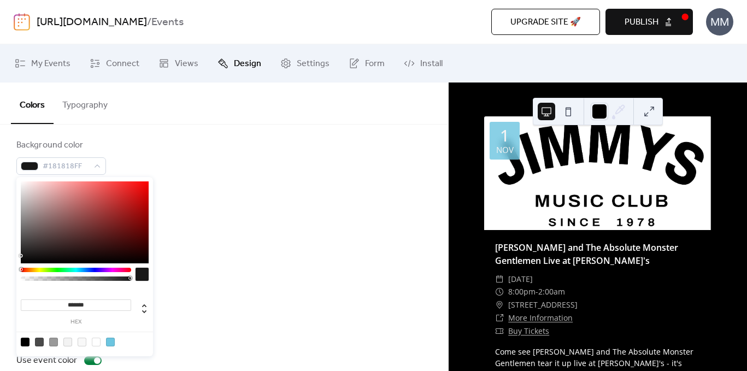
type input "*******"
drag, startPoint x: 26, startPoint y: 256, endPoint x: 18, endPoint y: 256, distance: 8.2
click at [18, 256] on div "******* hex" at bounding box center [84, 266] width 137 height 179
click at [253, 266] on div "Busy day background color #F8F8F8FF" at bounding box center [224, 274] width 416 height 36
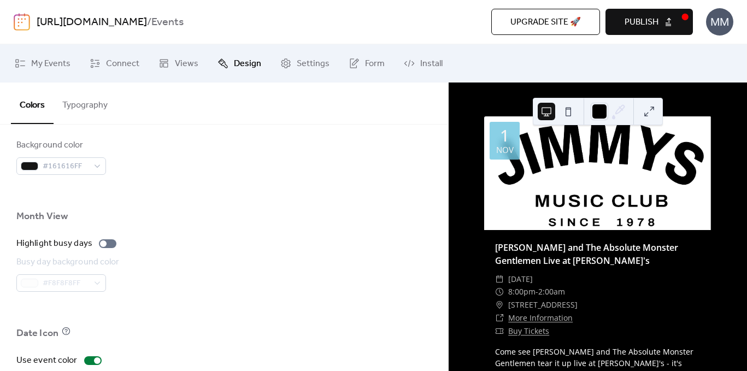
click at [61, 175] on div at bounding box center [224, 192] width 416 height 35
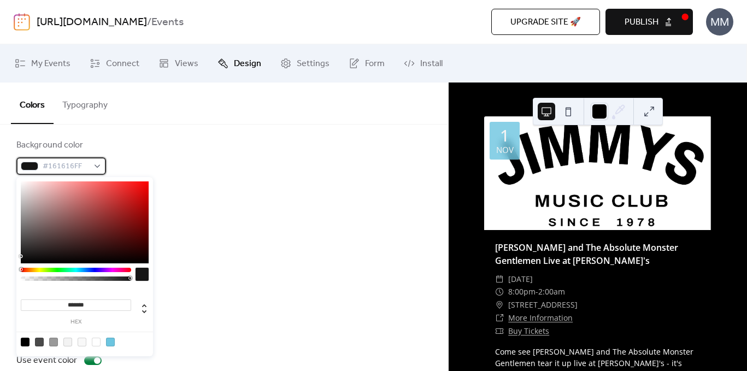
click at [59, 171] on span "#161616FF" at bounding box center [66, 166] width 46 height 13
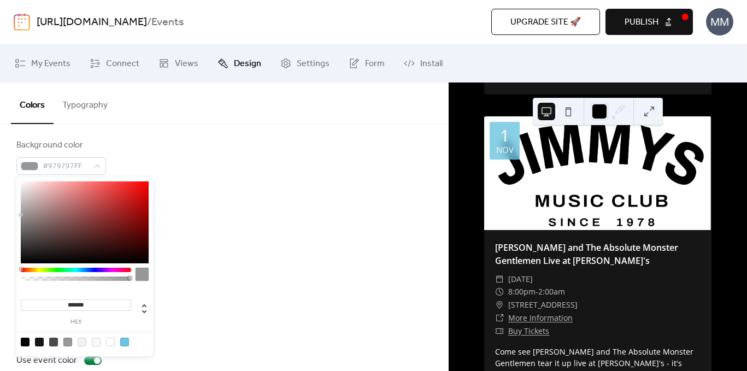
drag, startPoint x: 30, startPoint y: 212, endPoint x: 14, endPoint y: 215, distance: 15.7
click at [14, 215] on body "[URL][DOMAIN_NAME] / Events Upgrade site 🚀 Preview Publish MM My Events Connect…" at bounding box center [373, 185] width 747 height 371
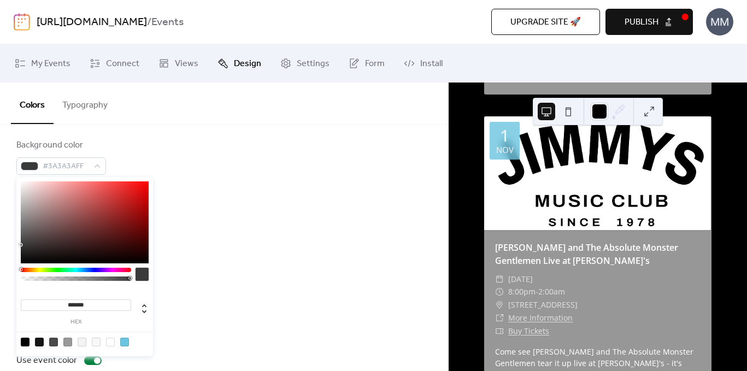
type input "*******"
drag, startPoint x: 26, startPoint y: 215, endPoint x: 3, endPoint y: 256, distance: 46.5
click at [3, 256] on body "[URL][DOMAIN_NAME] / Events Upgrade site 🚀 Preview Publish MM My Events Connect…" at bounding box center [373, 185] width 747 height 371
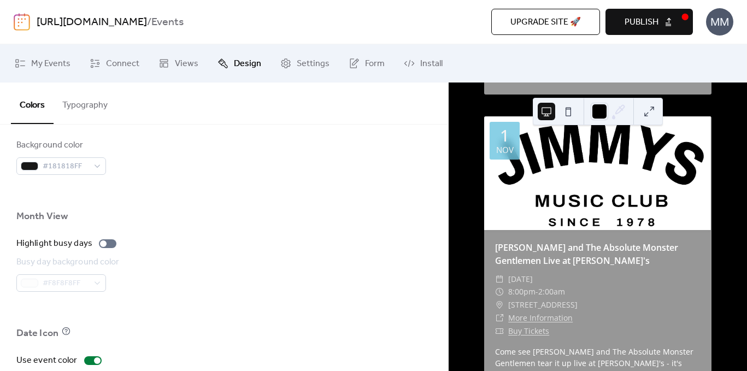
click at [251, 259] on div "Busy day background color #F8F8F8FF" at bounding box center [224, 274] width 416 height 36
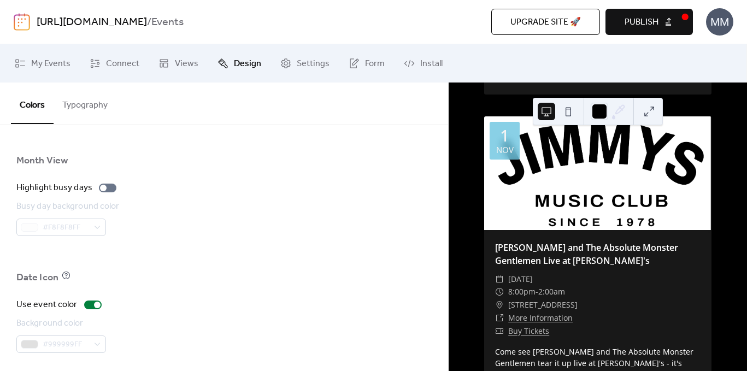
scroll to position [813, 0]
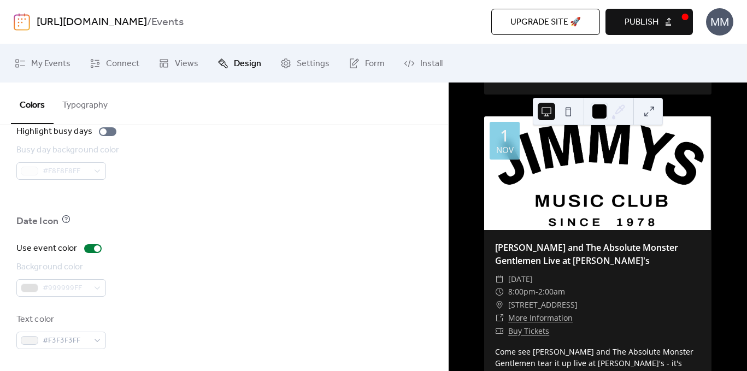
click at [632, 19] on span "Publish" at bounding box center [642, 22] width 34 height 13
click at [561, 22] on span "Upgrade site 🚀" at bounding box center [546, 22] width 71 height 13
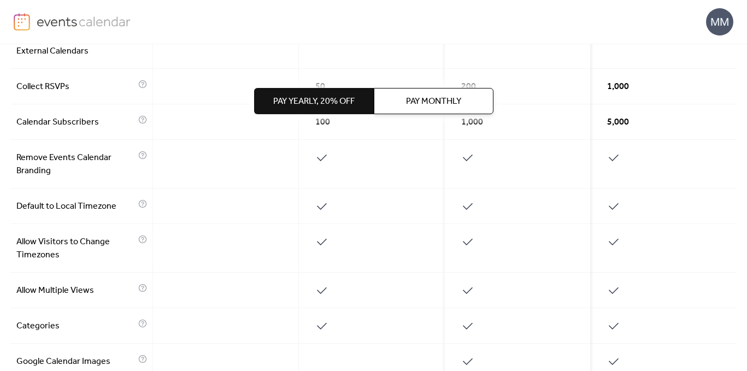
scroll to position [603, 0]
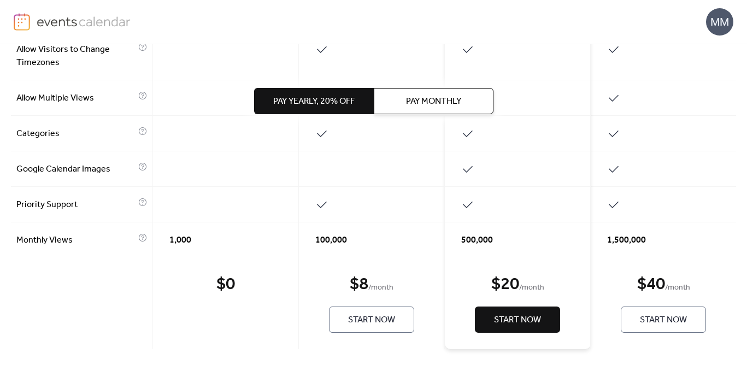
click at [365, 318] on span "Start Now" at bounding box center [371, 320] width 47 height 13
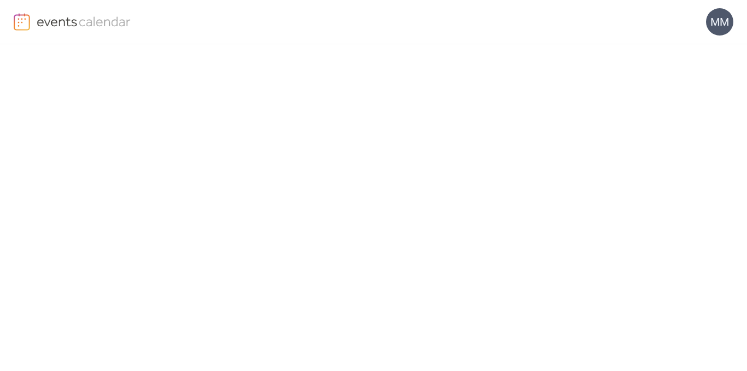
scroll to position [257, 0]
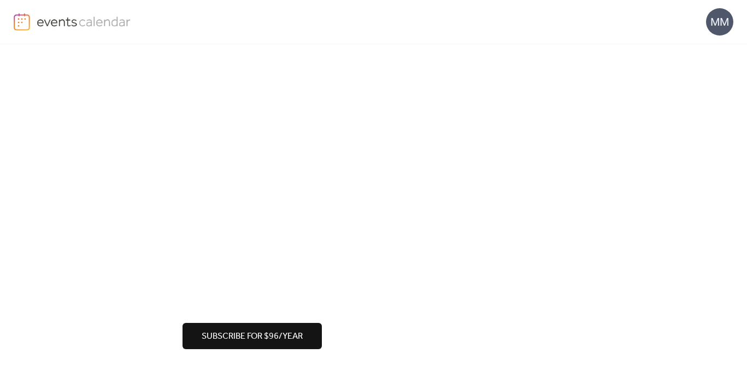
click at [205, 334] on span "Subscribe for $96/year" at bounding box center [252, 336] width 101 height 13
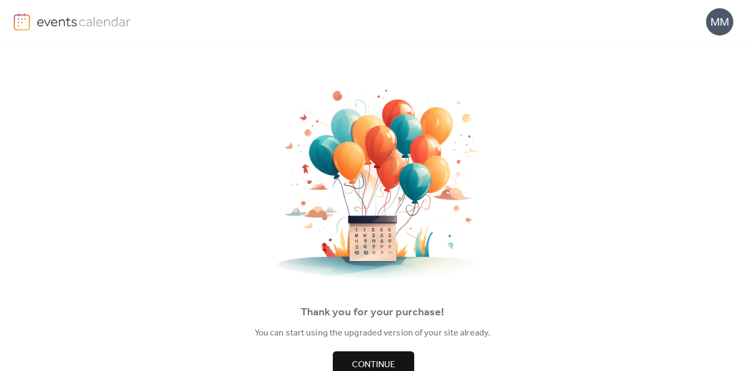
click at [373, 363] on span "Continue" at bounding box center [373, 365] width 43 height 13
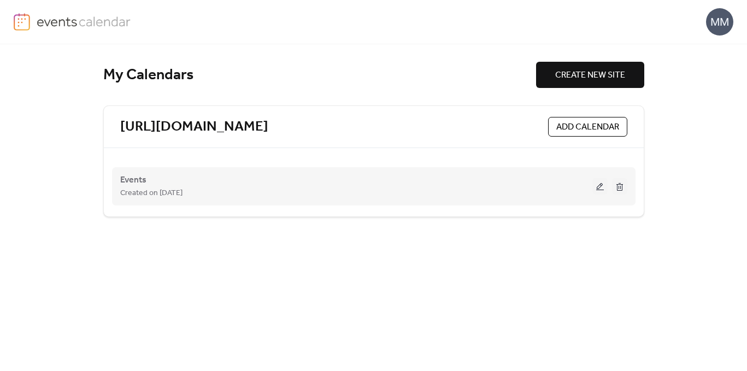
click at [600, 191] on button at bounding box center [600, 186] width 15 height 16
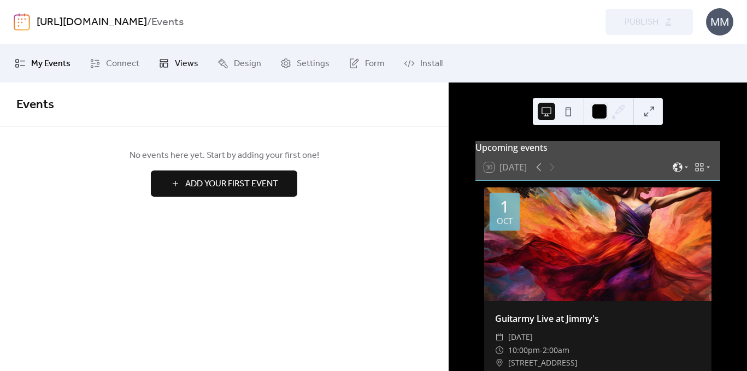
click at [188, 65] on span "Views" at bounding box center [187, 63] width 24 height 13
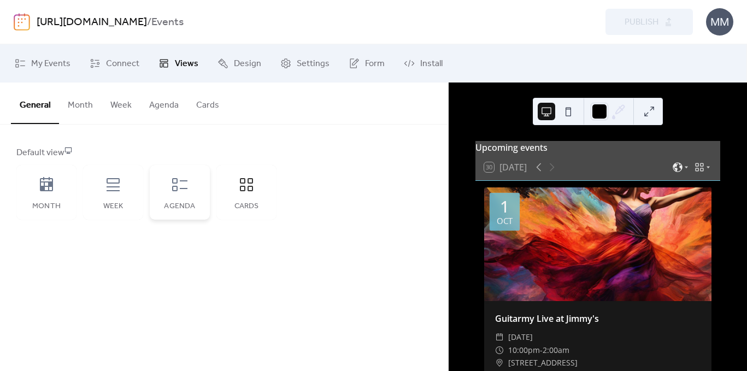
click at [172, 187] on icon at bounding box center [179, 184] width 15 height 13
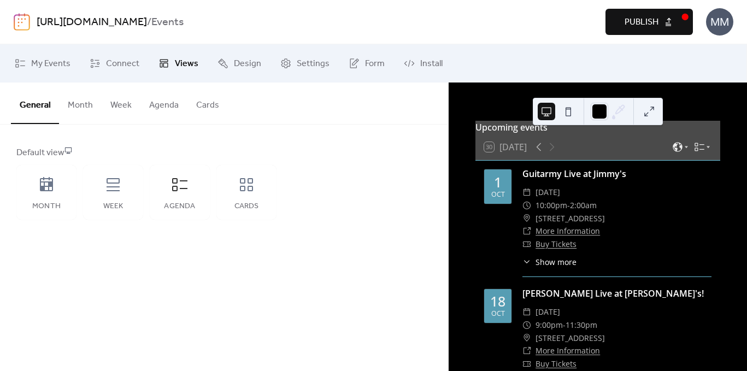
scroll to position [20, 0]
click at [564, 112] on button at bounding box center [568, 111] width 17 height 17
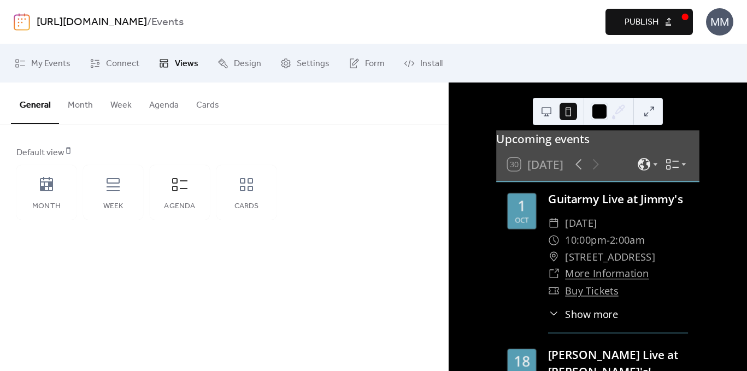
scroll to position [0, 0]
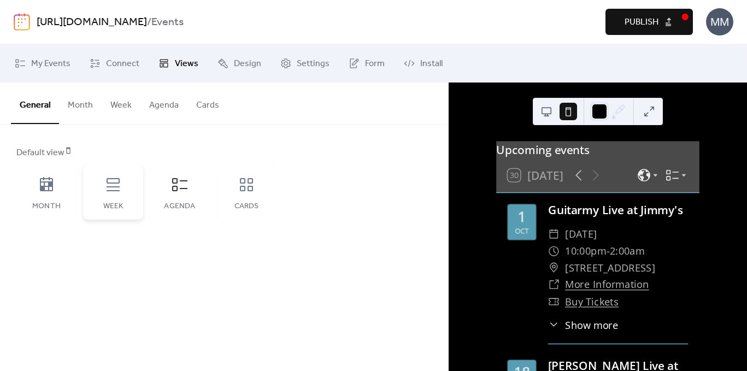
click at [121, 207] on div "Week" at bounding box center [113, 206] width 38 height 9
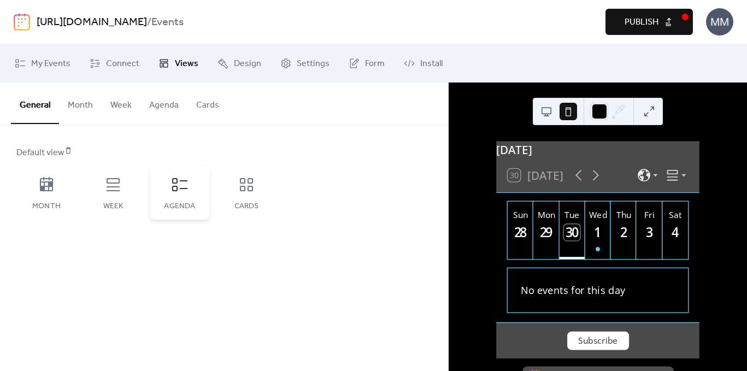
click at [181, 198] on div "Agenda" at bounding box center [180, 192] width 60 height 55
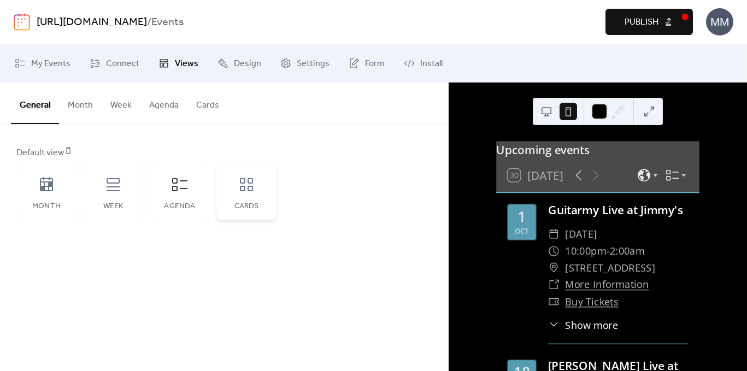
click at [249, 194] on div "Cards" at bounding box center [247, 192] width 60 height 55
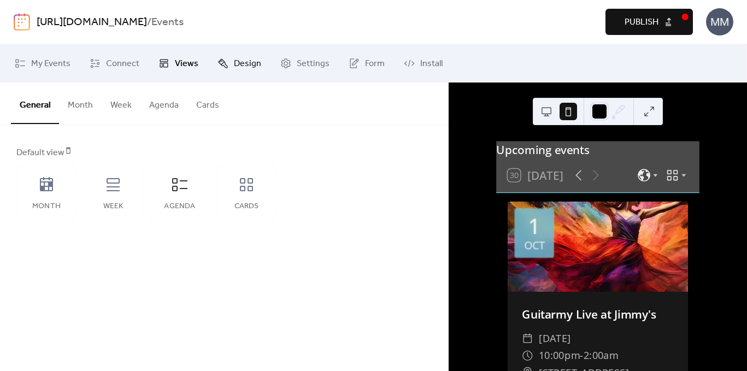
click at [234, 68] on span "Design" at bounding box center [247, 63] width 27 height 13
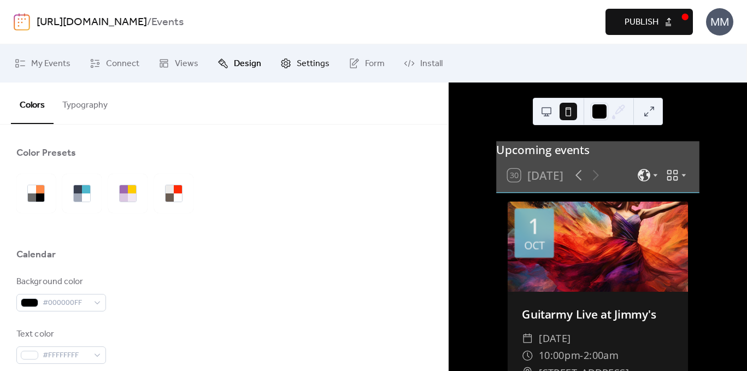
click at [278, 72] on link "Settings" at bounding box center [305, 64] width 66 height 30
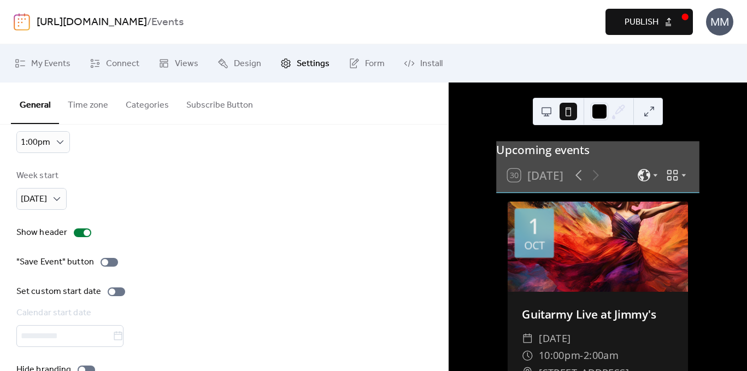
scroll to position [92, 0]
click at [42, 182] on div "Week start" at bounding box center [40, 174] width 48 height 13
click at [43, 189] on div "[DATE]" at bounding box center [41, 198] width 50 height 22
click at [166, 235] on div "Show header" at bounding box center [224, 231] width 416 height 13
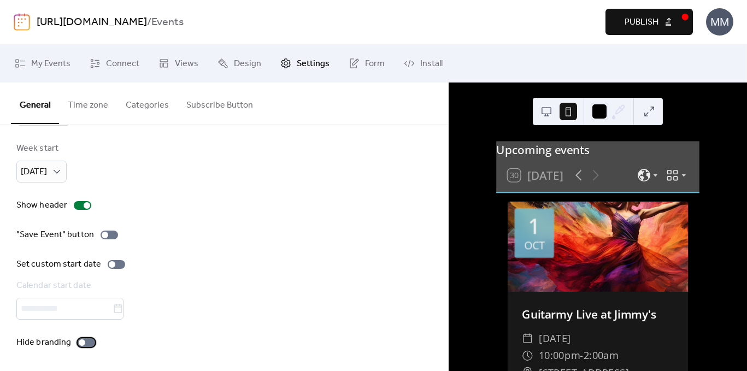
click at [81, 340] on div at bounding box center [82, 343] width 7 height 7
click at [631, 28] on span "Publish" at bounding box center [642, 22] width 34 height 13
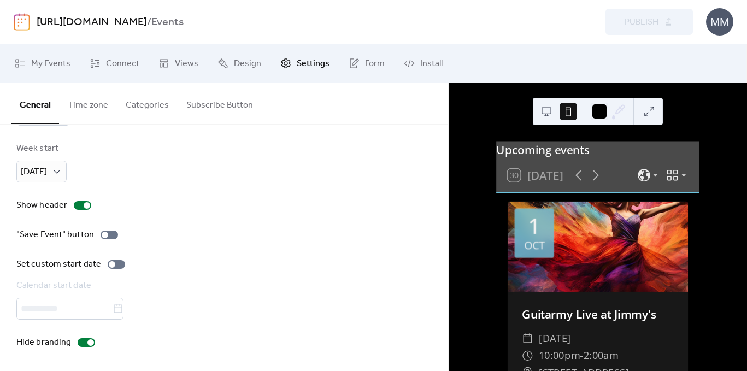
click at [94, 96] on button "Time zone" at bounding box center [88, 103] width 58 height 40
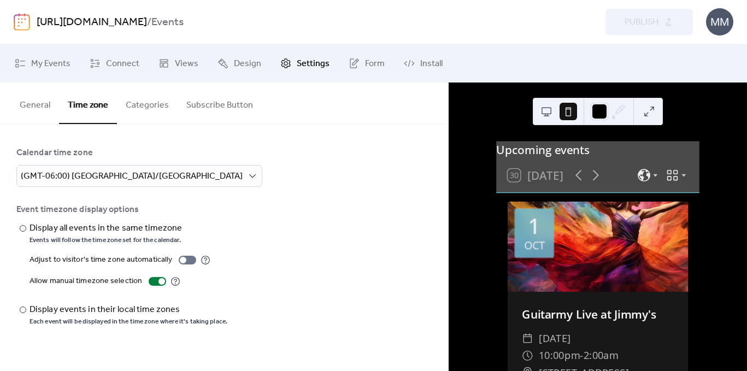
click at [95, 100] on button "Time zone" at bounding box center [88, 104] width 58 height 42
click at [148, 106] on button "Categories" at bounding box center [147, 103] width 61 height 40
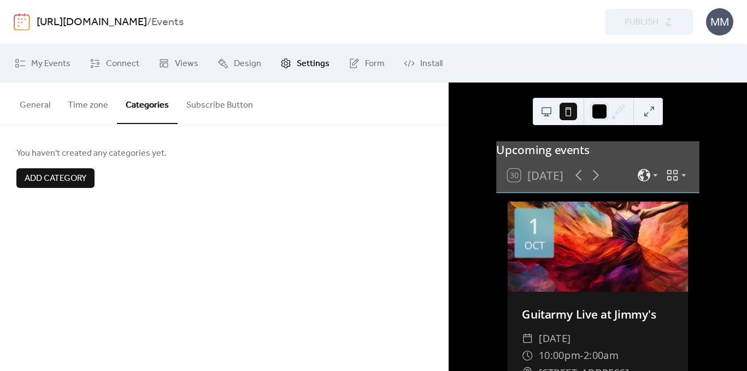
click at [220, 108] on button "Subscribe Button" at bounding box center [220, 103] width 84 height 40
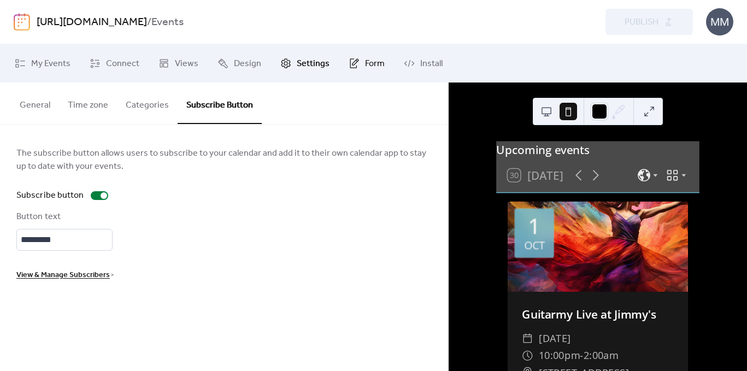
click at [354, 61] on icon at bounding box center [354, 63] width 11 height 11
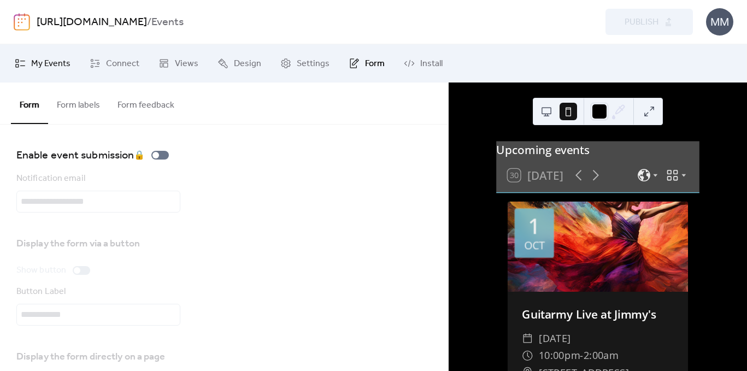
click at [41, 73] on link "My Events" at bounding box center [43, 64] width 72 height 30
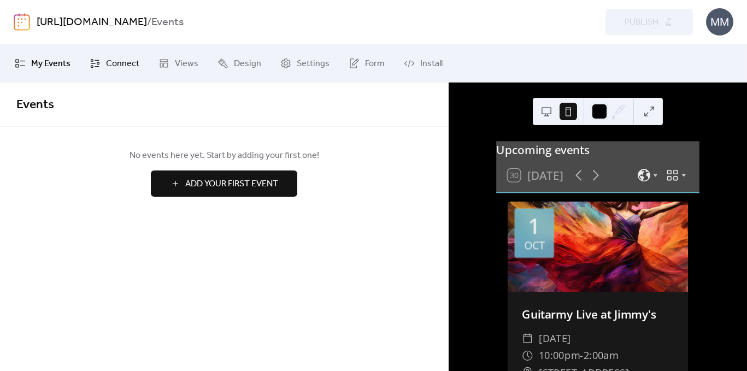
click at [121, 70] on span "Connect" at bounding box center [122, 63] width 33 height 13
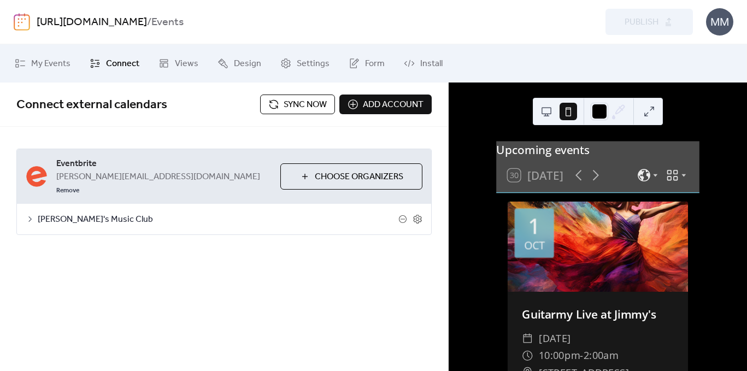
click at [277, 100] on button "Sync now" at bounding box center [297, 105] width 75 height 20
click at [118, 65] on span "Connect" at bounding box center [122, 63] width 33 height 13
click at [182, 66] on span "Views" at bounding box center [187, 63] width 24 height 13
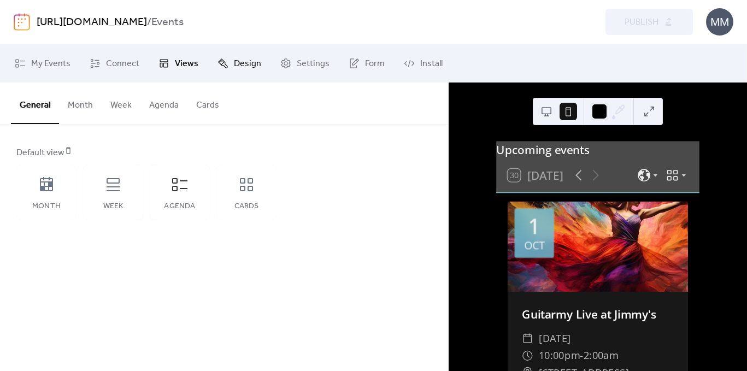
click at [246, 71] on span "Design" at bounding box center [247, 63] width 27 height 13
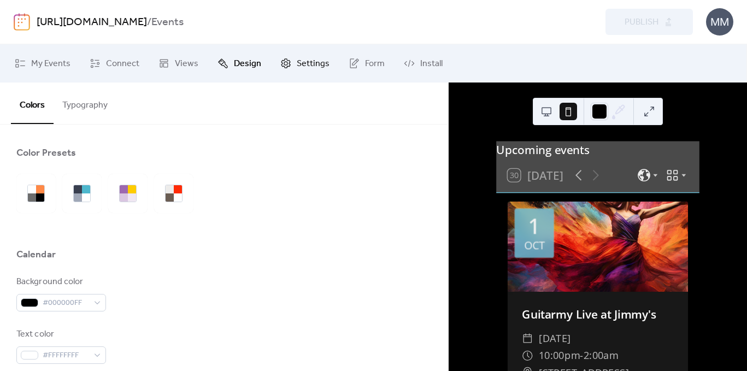
click at [307, 62] on span "Settings" at bounding box center [313, 63] width 33 height 13
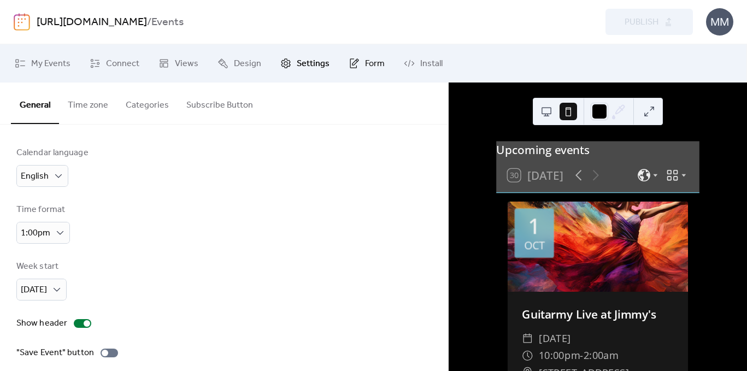
click at [364, 73] on link "Form" at bounding box center [367, 64] width 52 height 30
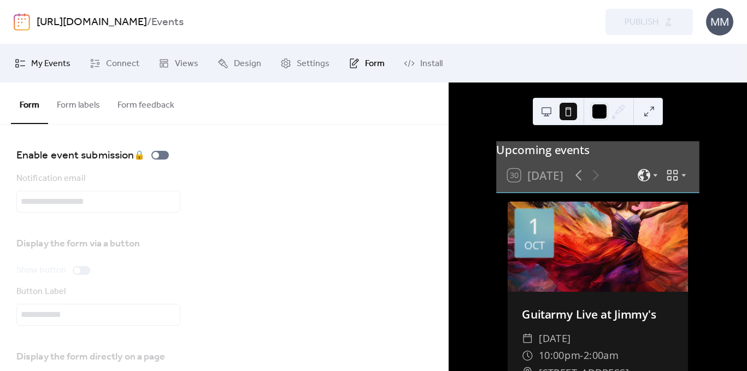
click at [30, 59] on link "My Events" at bounding box center [43, 64] width 72 height 30
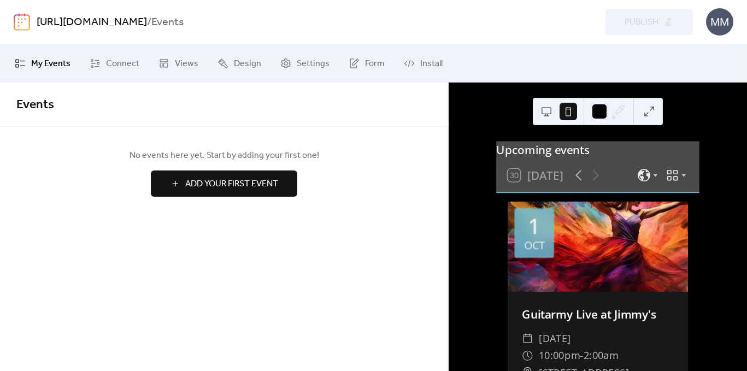
click at [713, 25] on div "MM" at bounding box center [719, 21] width 27 height 27
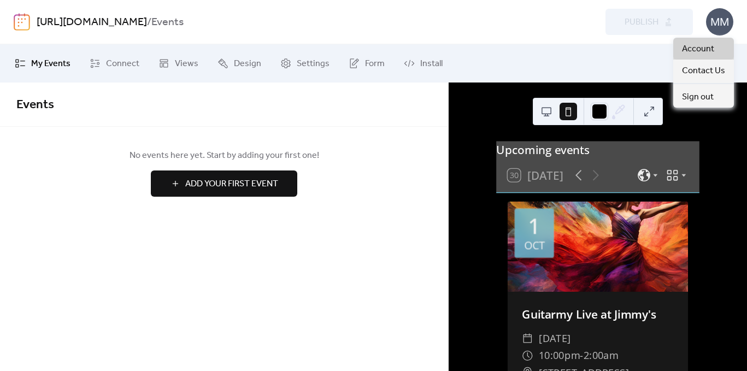
click at [701, 49] on span "Account" at bounding box center [698, 49] width 32 height 13
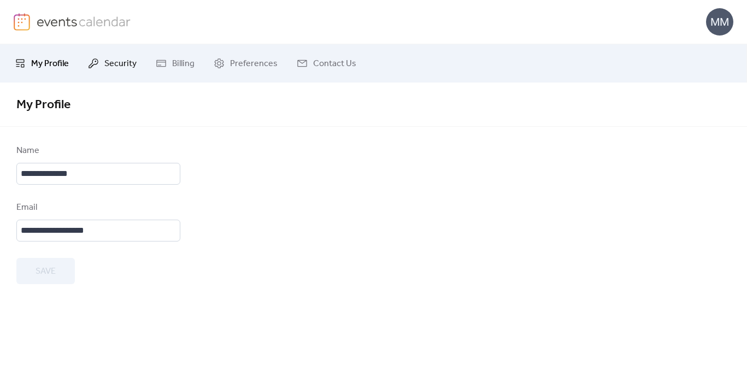
click at [132, 68] on span "Security" at bounding box center [120, 63] width 32 height 13
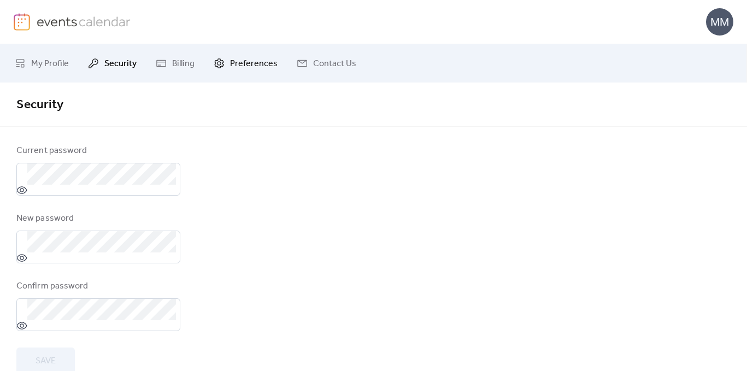
click at [240, 59] on span "Preferences" at bounding box center [254, 63] width 48 height 13
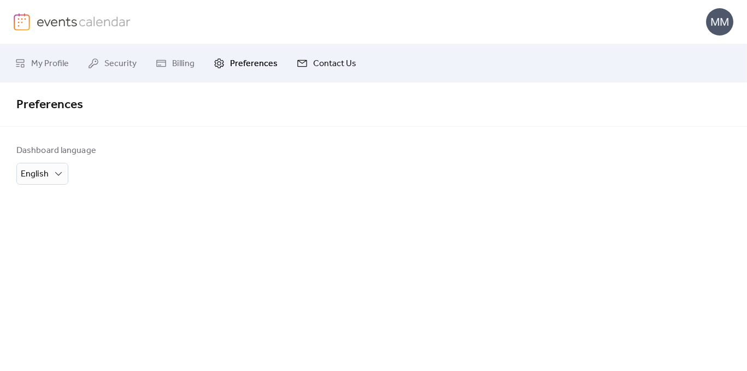
click at [313, 61] on span "Contact Us" at bounding box center [334, 63] width 43 height 13
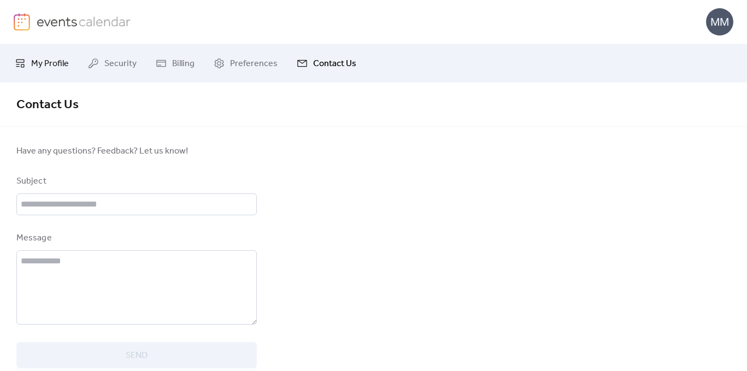
click at [37, 66] on span "My Profile" at bounding box center [50, 63] width 38 height 13
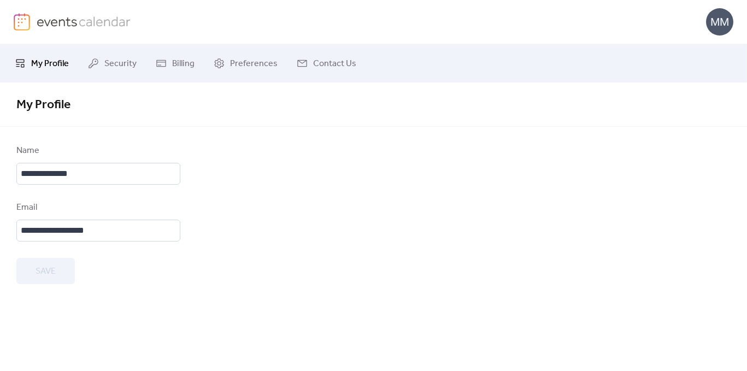
click at [65, 30] on link at bounding box center [73, 21] width 118 height 17
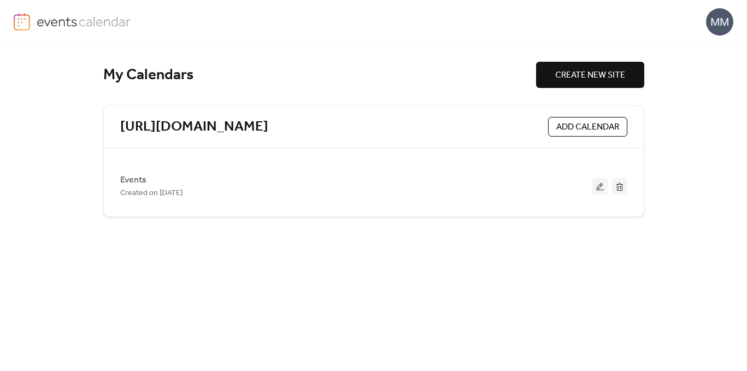
click at [717, 20] on div "MM" at bounding box center [719, 21] width 27 height 27
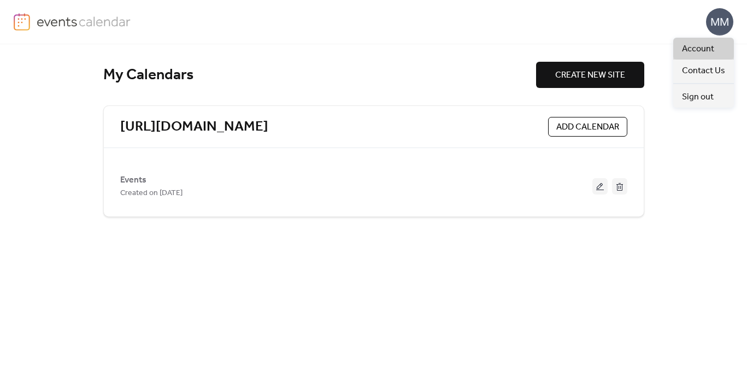
click at [702, 43] on span "Account" at bounding box center [698, 49] width 32 height 13
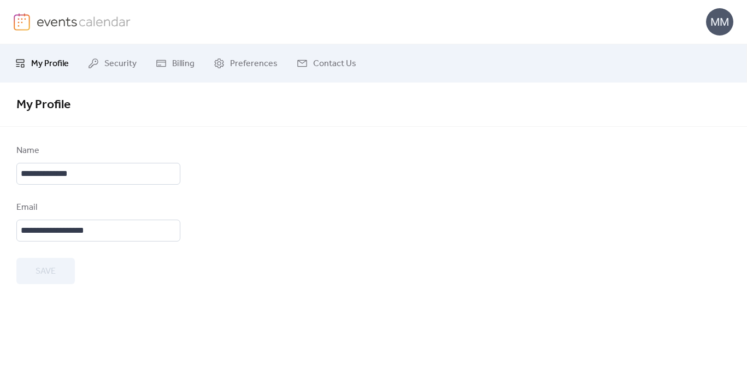
click at [29, 21] on img at bounding box center [22, 21] width 16 height 17
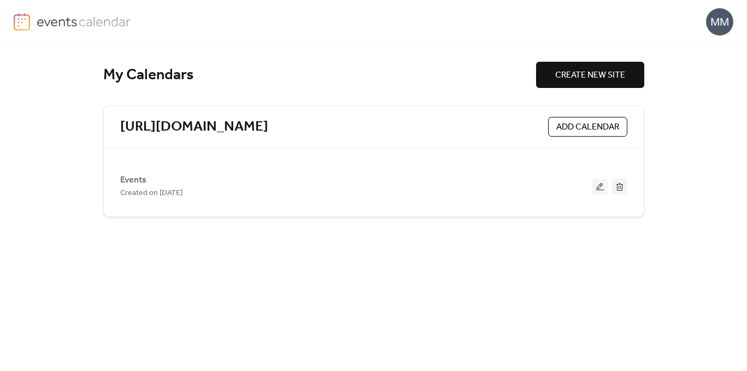
click at [29, 21] on img at bounding box center [22, 21] width 16 height 17
click at [708, 30] on div "MM" at bounding box center [719, 21] width 27 height 27
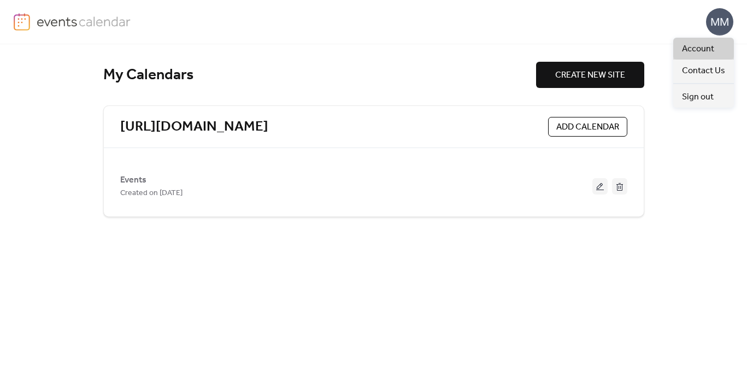
click at [699, 45] on span "Account" at bounding box center [698, 49] width 32 height 13
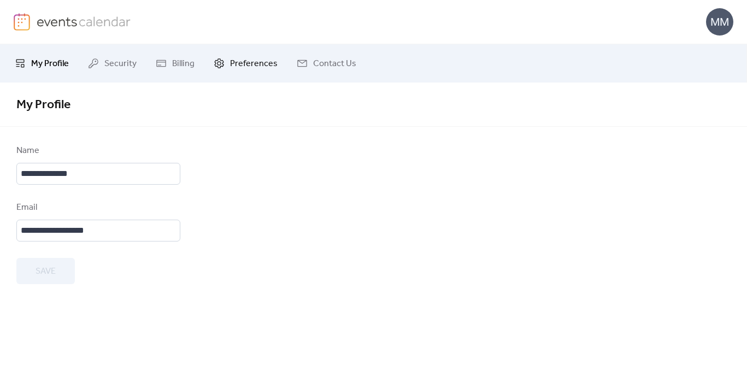
click at [238, 51] on link "Preferences" at bounding box center [246, 64] width 80 height 30
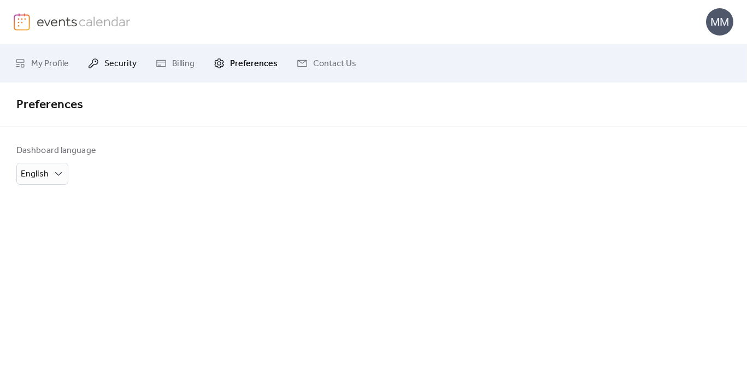
click at [109, 57] on span "Security" at bounding box center [120, 63] width 32 height 13
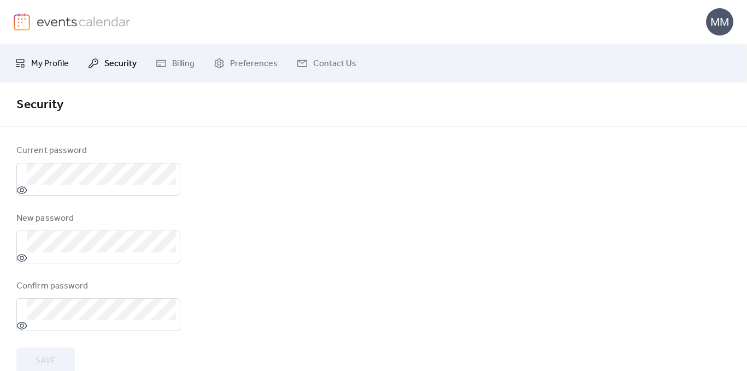
click at [42, 60] on span "My Profile" at bounding box center [50, 63] width 38 height 13
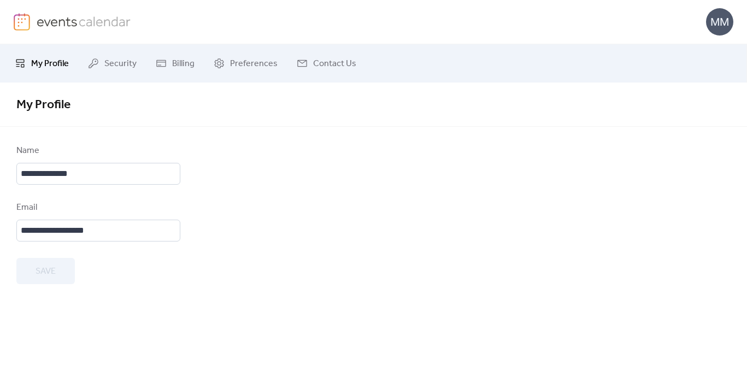
click at [38, 27] on img at bounding box center [84, 21] width 95 height 16
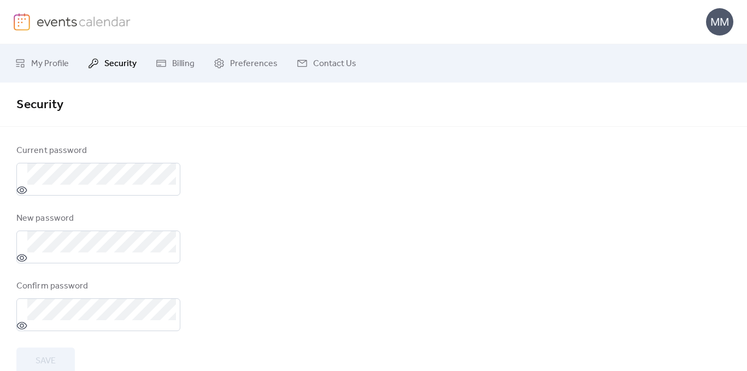
click at [711, 24] on div "MM" at bounding box center [719, 21] width 27 height 27
click at [39, 52] on link "My Profile" at bounding box center [42, 64] width 71 height 30
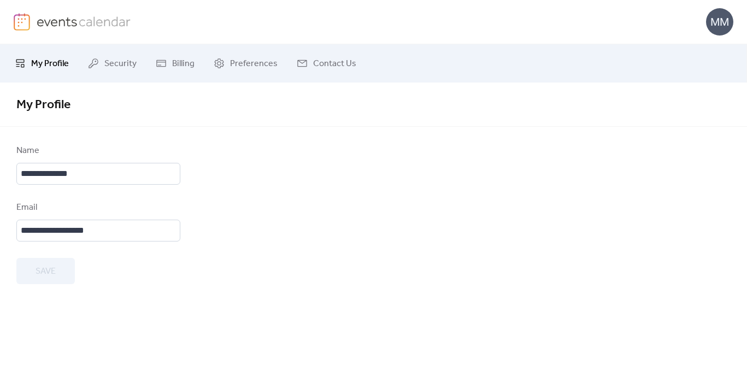
click at [48, 30] on link at bounding box center [73, 21] width 118 height 17
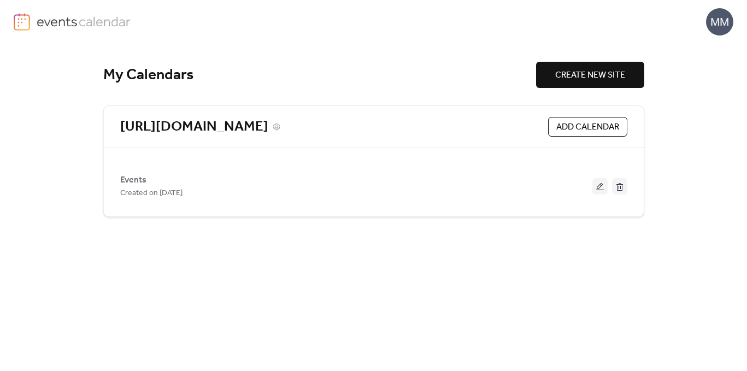
click at [228, 127] on link "[URL][DOMAIN_NAME]" at bounding box center [194, 127] width 148 height 18
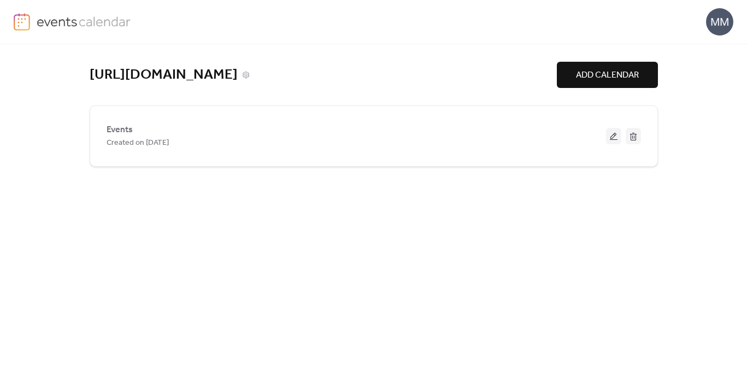
click at [164, 75] on link "[URL][DOMAIN_NAME]" at bounding box center [164, 75] width 148 height 18
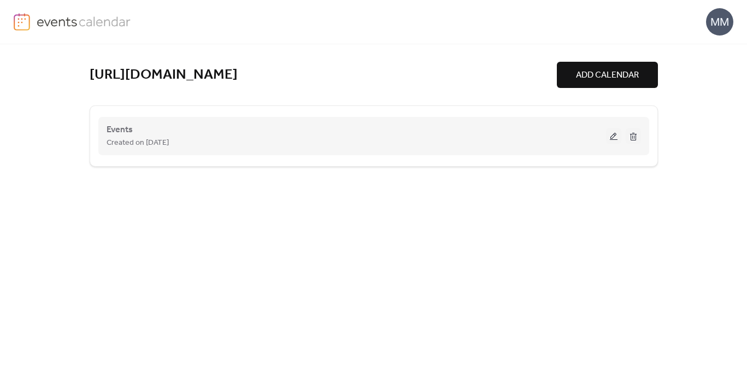
click at [611, 141] on button at bounding box center [613, 136] width 15 height 16
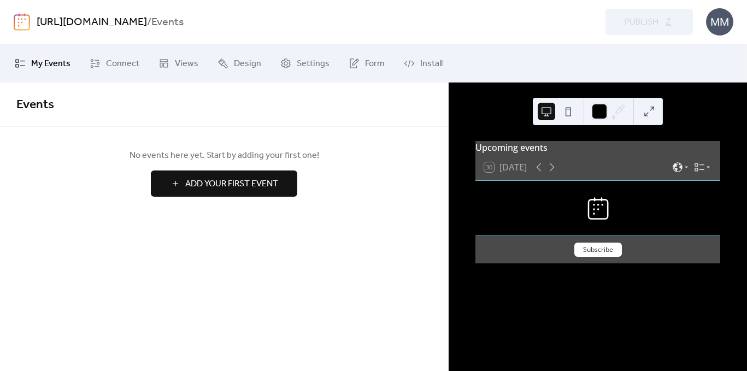
click at [45, 69] on span "My Events" at bounding box center [50, 63] width 39 height 13
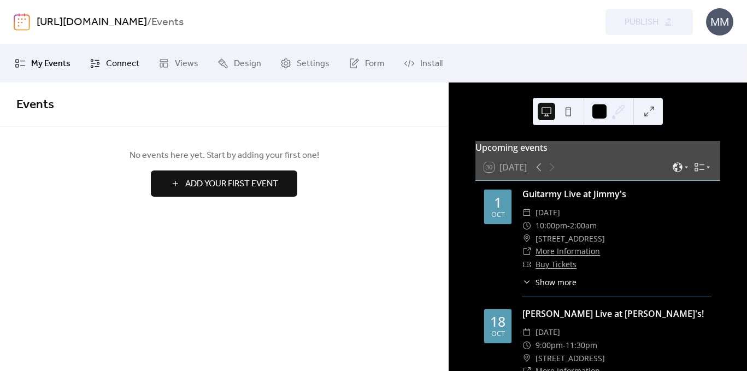
click at [120, 69] on span "Connect" at bounding box center [122, 63] width 33 height 13
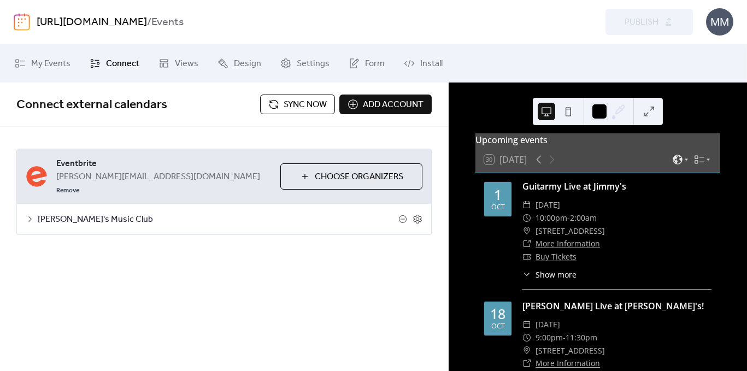
scroll to position [3, 0]
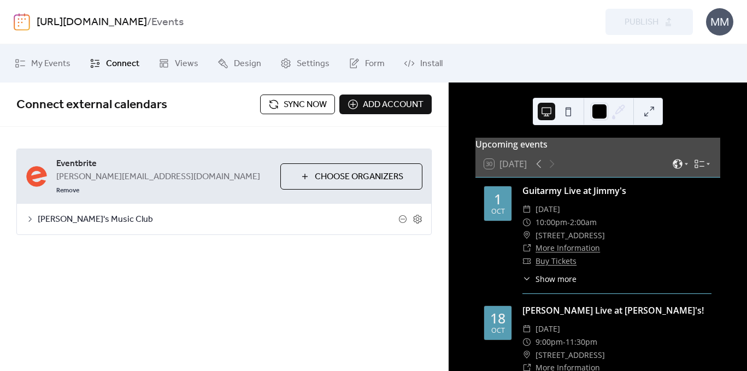
click at [569, 112] on button at bounding box center [568, 111] width 17 height 17
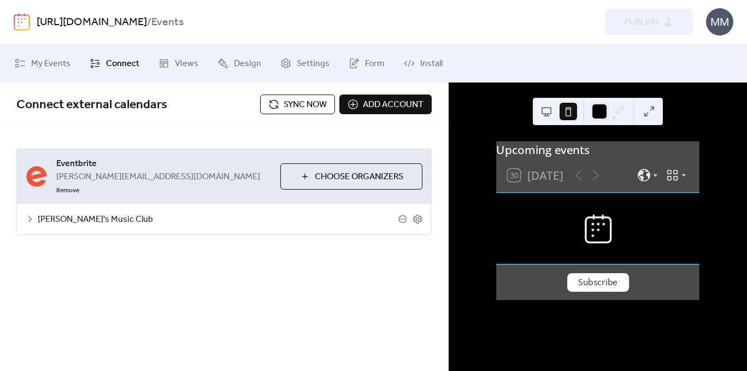
scroll to position [0, 0]
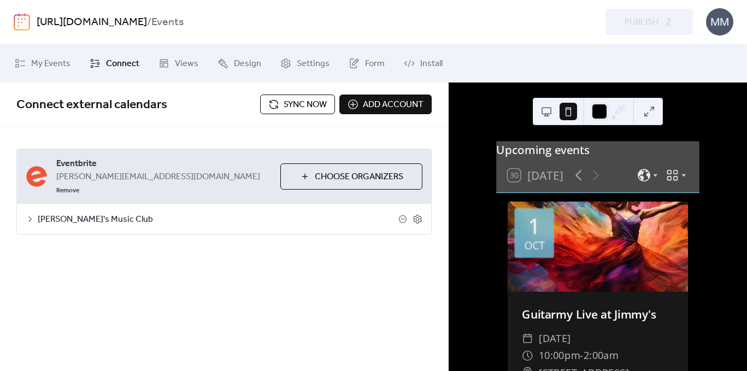
click at [543, 112] on button at bounding box center [546, 111] width 17 height 17
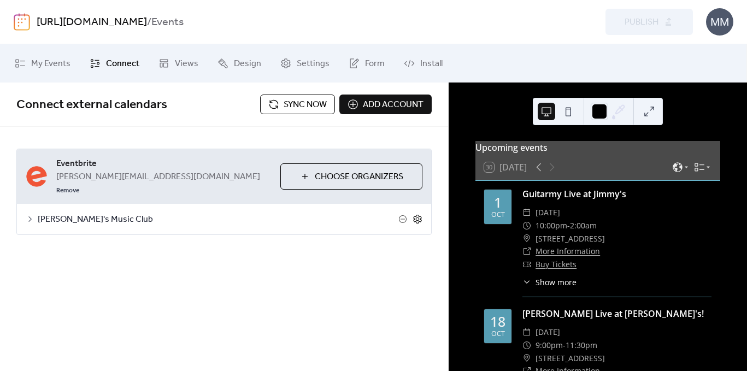
click at [418, 214] on icon at bounding box center [418, 219] width 10 height 10
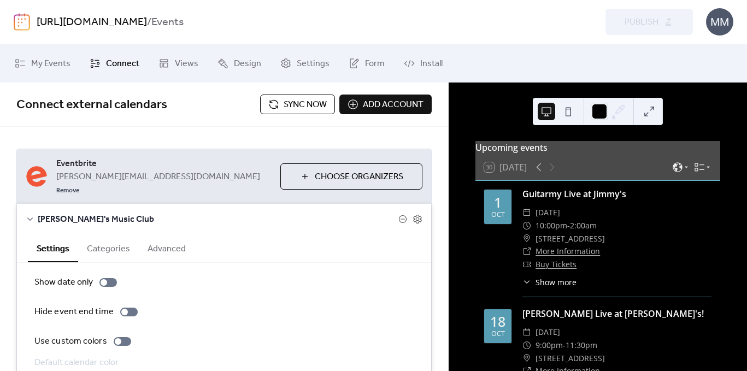
scroll to position [70, 0]
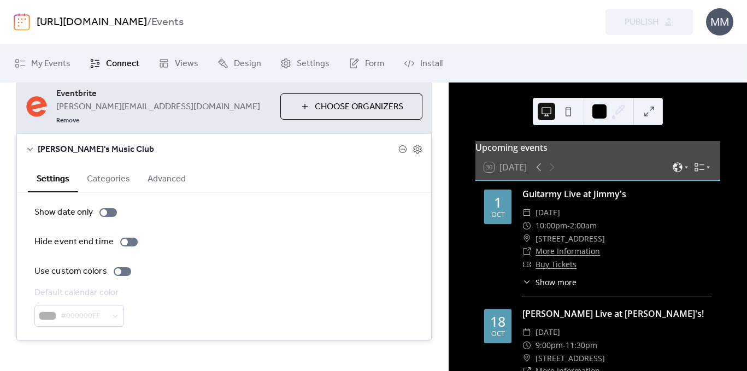
click at [106, 172] on button "Categories" at bounding box center [108, 178] width 61 height 27
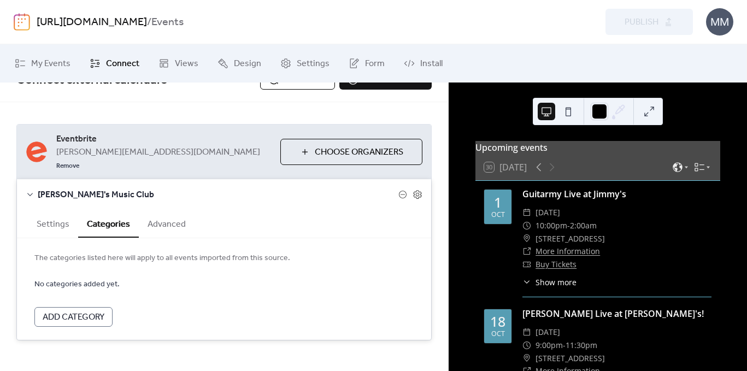
click at [161, 218] on button "Advanced" at bounding box center [167, 223] width 56 height 27
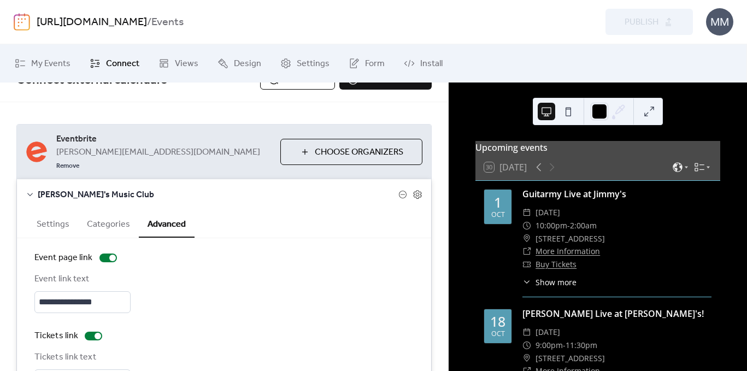
click at [51, 215] on button "Settings" at bounding box center [53, 223] width 50 height 27
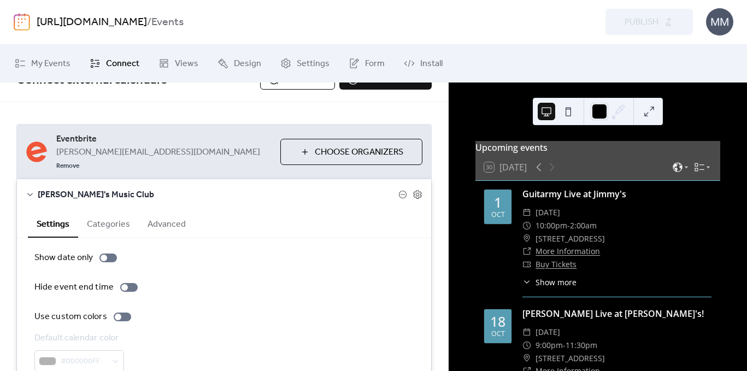
scroll to position [0, 0]
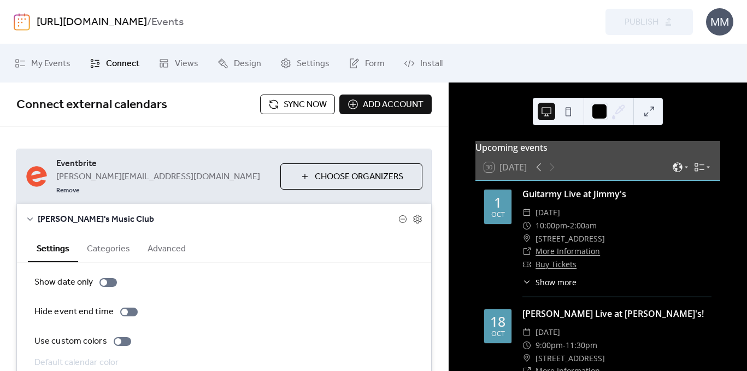
click at [291, 104] on span "Sync now" at bounding box center [305, 104] width 43 height 13
click at [40, 57] on span "My Events" at bounding box center [50, 63] width 39 height 13
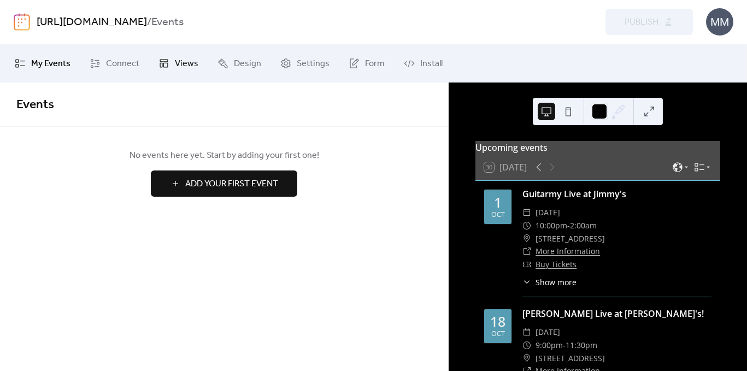
click at [185, 71] on span "Views" at bounding box center [187, 63] width 24 height 13
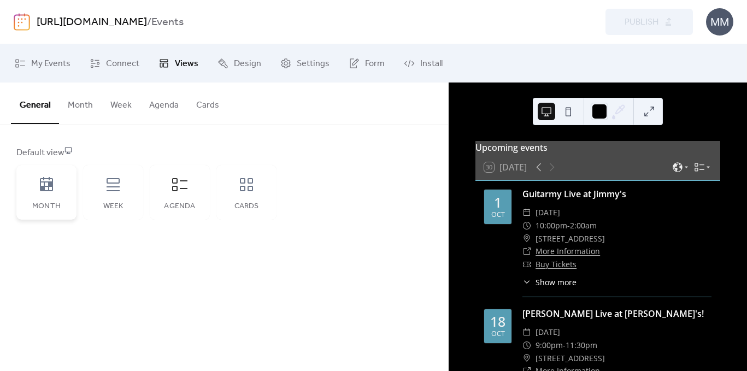
click at [48, 189] on icon at bounding box center [46, 184] width 17 height 17
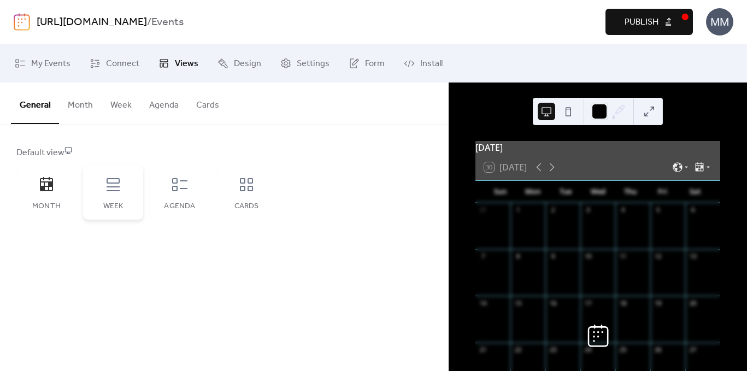
click at [103, 192] on div "Week" at bounding box center [113, 192] width 60 height 55
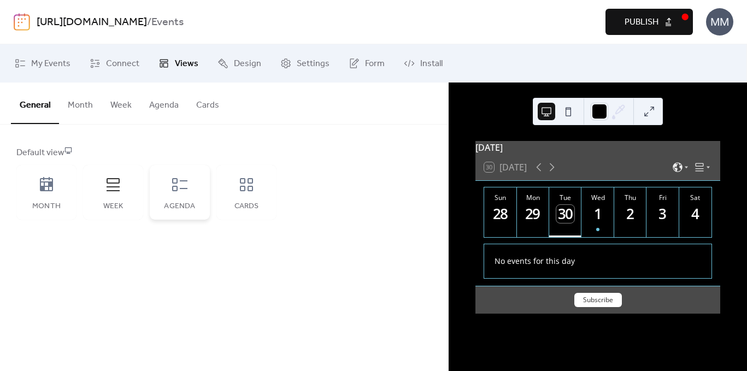
click at [200, 197] on div "Agenda" at bounding box center [180, 192] width 60 height 55
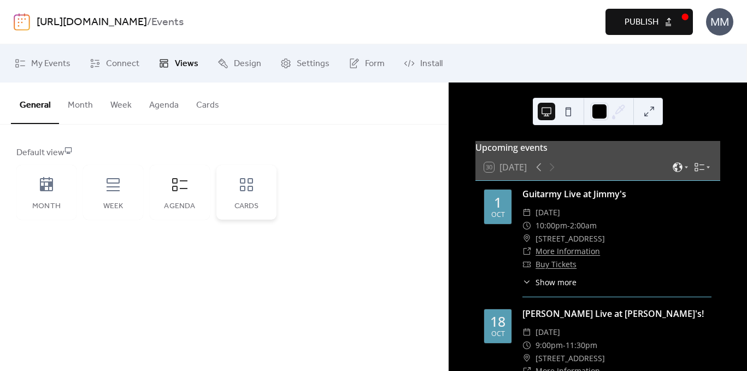
click at [248, 191] on icon at bounding box center [246, 184] width 17 height 17
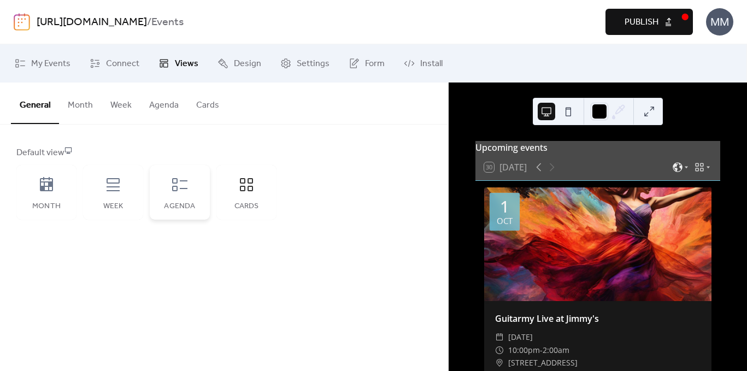
click at [179, 193] on icon at bounding box center [179, 184] width 17 height 17
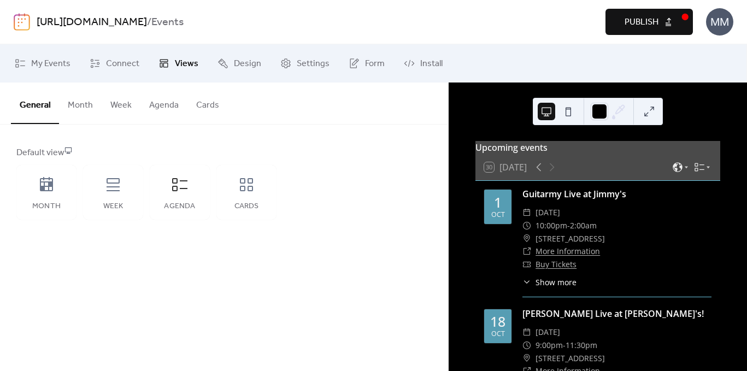
click at [160, 103] on button "Agenda" at bounding box center [164, 103] width 47 height 40
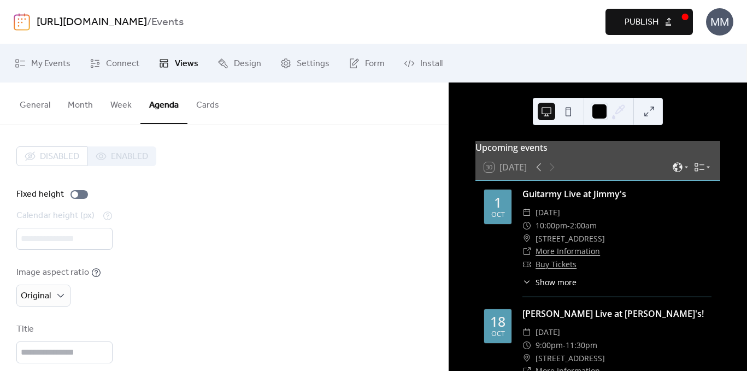
scroll to position [112, 0]
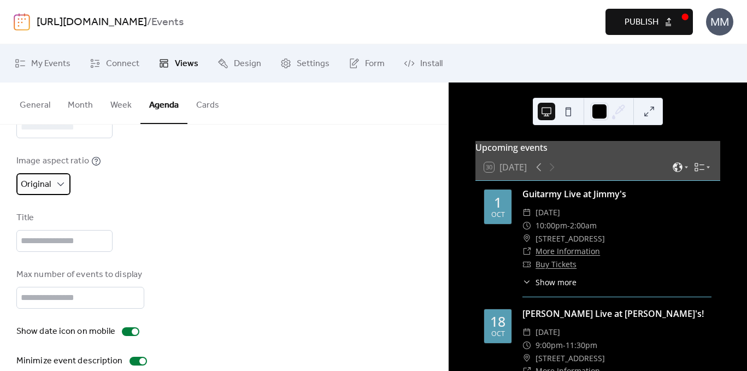
click at [69, 175] on div "Original" at bounding box center [43, 184] width 54 height 22
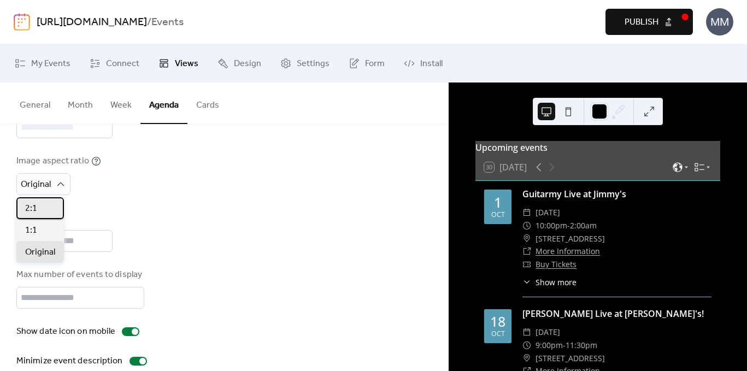
click at [38, 214] on div "2:1" at bounding box center [40, 208] width 48 height 22
click at [206, 105] on button "Cards" at bounding box center [208, 103] width 40 height 40
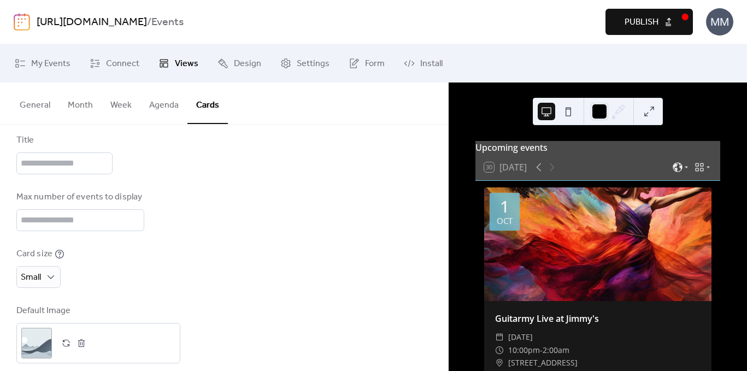
scroll to position [147, 0]
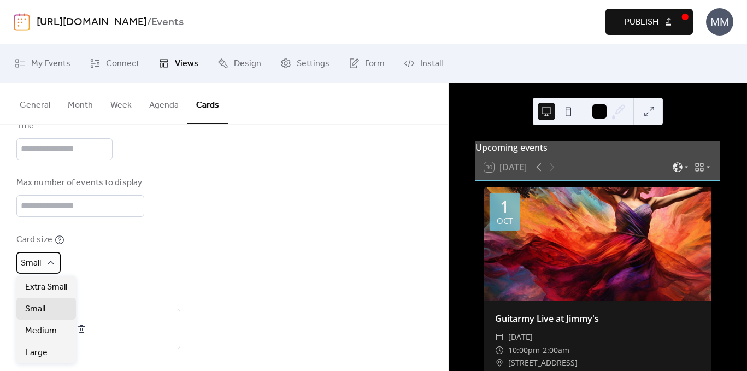
click at [44, 260] on div "Small" at bounding box center [38, 263] width 44 height 22
click at [37, 337] on span "Medium" at bounding box center [41, 331] width 32 height 13
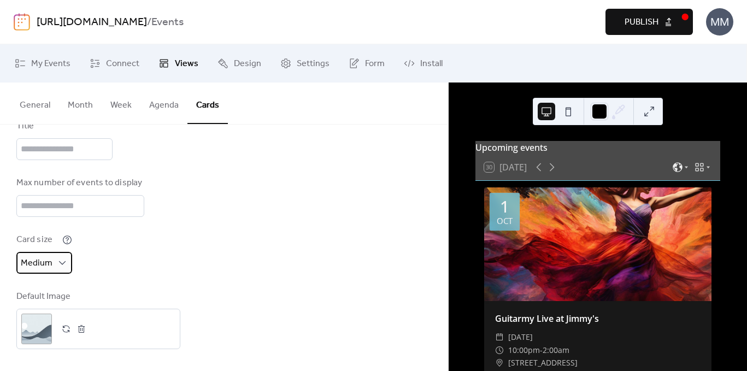
click at [51, 273] on div "Medium" at bounding box center [44, 263] width 56 height 22
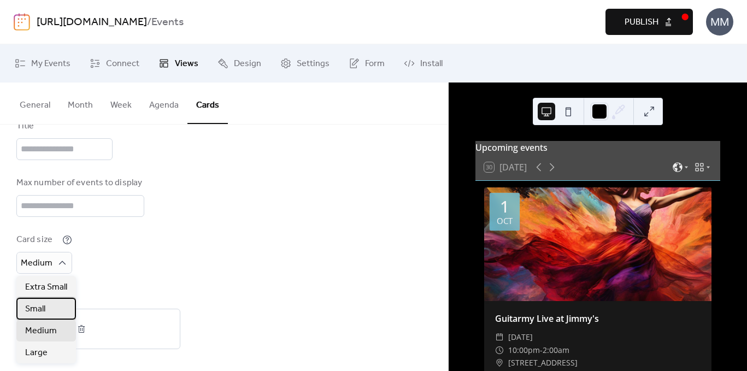
click at [44, 307] on span "Small" at bounding box center [35, 309] width 20 height 13
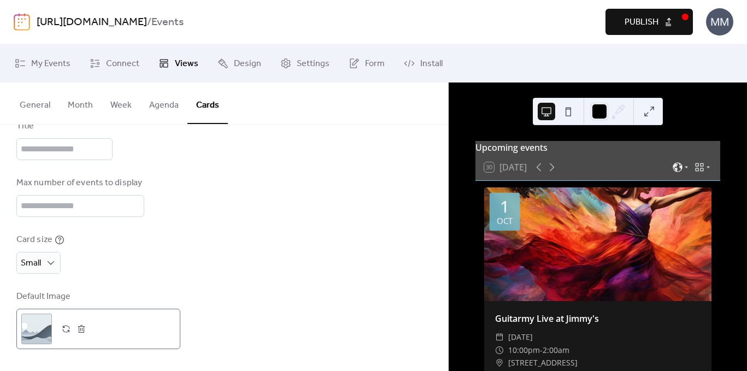
click at [34, 323] on div ";" at bounding box center [36, 329] width 31 height 31
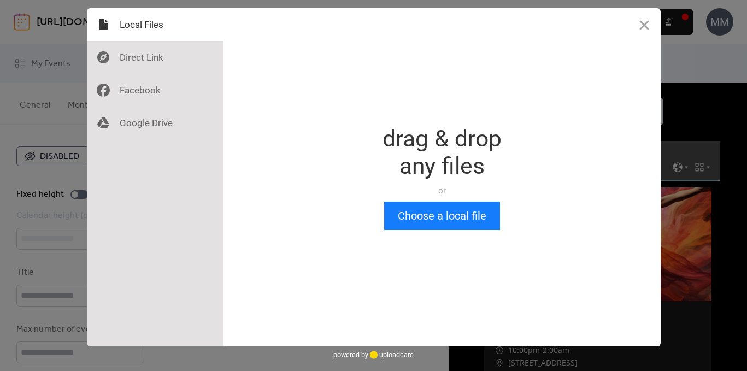
scroll to position [0, 0]
click at [636, 20] on button "Close" at bounding box center [644, 24] width 33 height 33
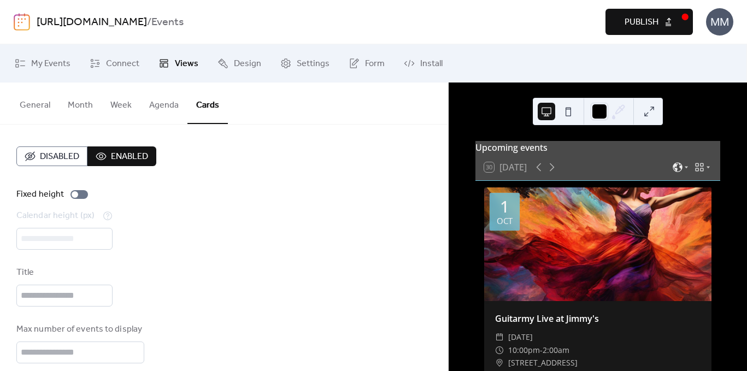
click at [163, 97] on button "Agenda" at bounding box center [164, 103] width 47 height 40
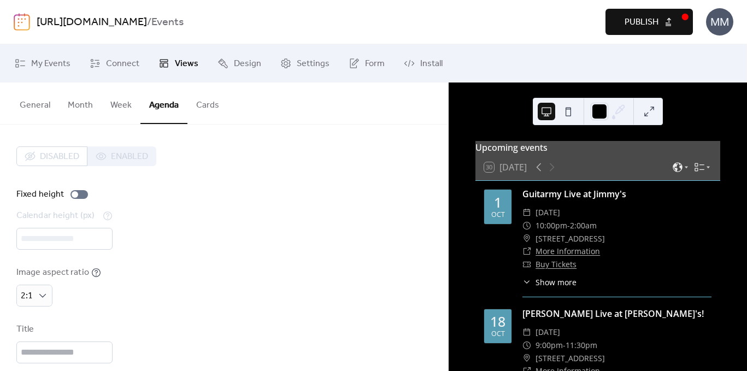
click at [203, 96] on button "Cards" at bounding box center [208, 103] width 40 height 40
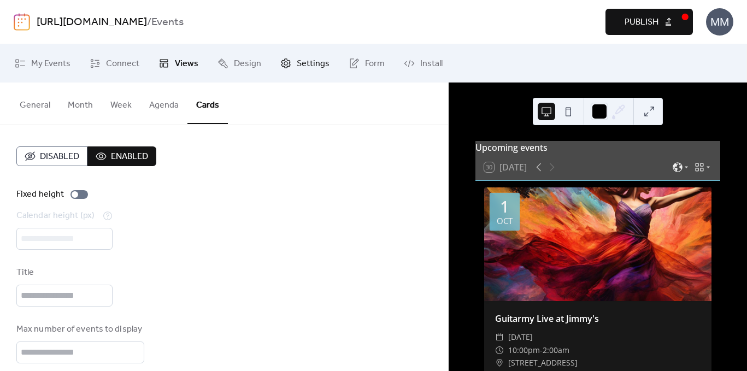
click at [305, 68] on span "Settings" at bounding box center [313, 63] width 33 height 13
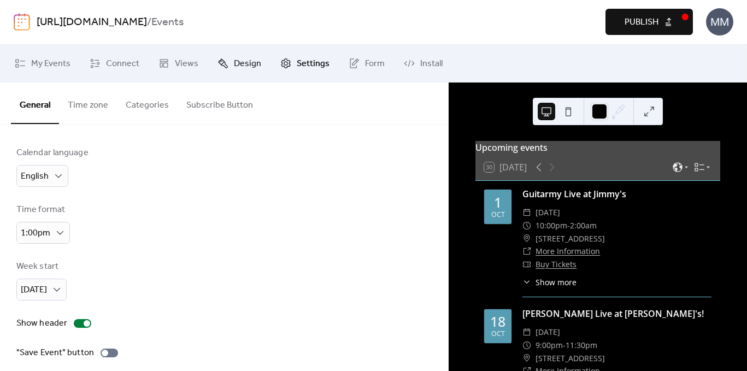
click at [234, 67] on span "Design" at bounding box center [247, 63] width 27 height 13
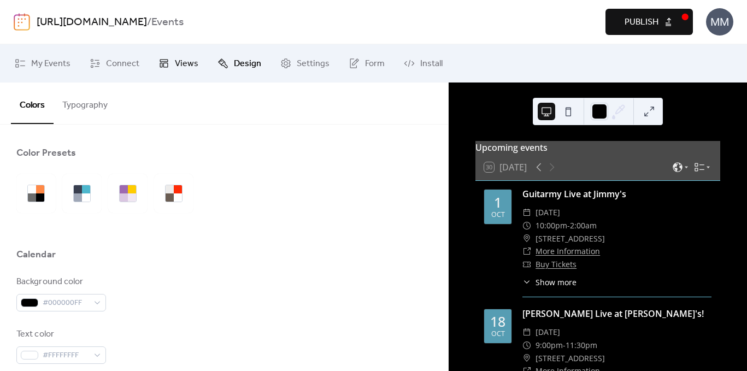
click at [166, 64] on icon at bounding box center [164, 63] width 11 height 11
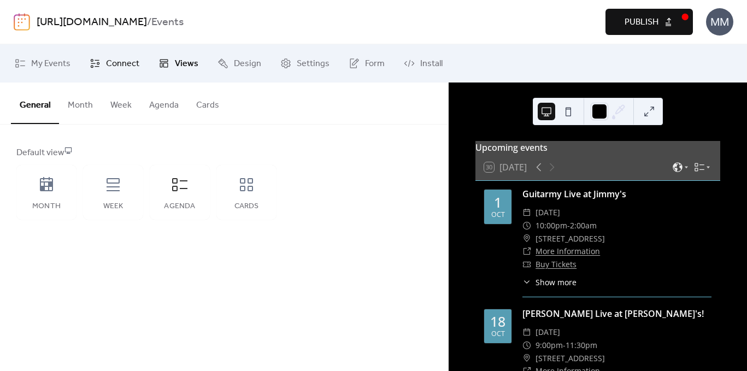
click at [117, 63] on span "Connect" at bounding box center [122, 63] width 33 height 13
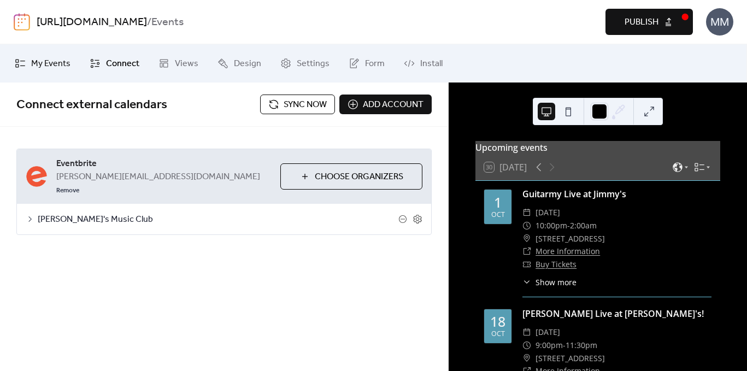
click at [67, 65] on span "My Events" at bounding box center [50, 63] width 39 height 13
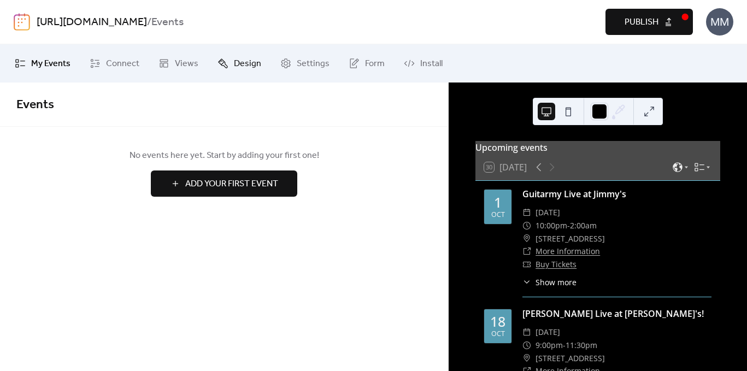
click at [256, 62] on span "Design" at bounding box center [247, 63] width 27 height 13
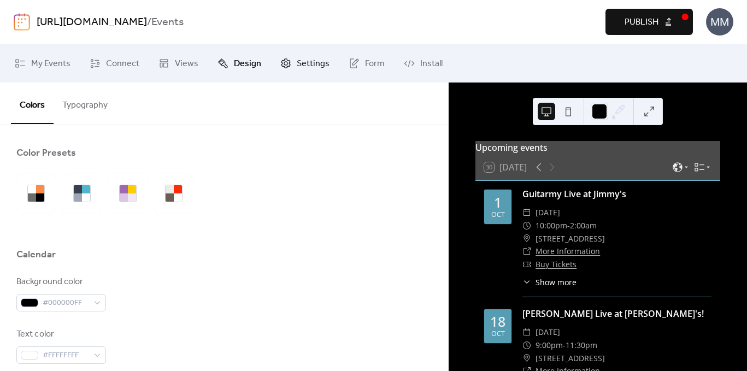
click at [298, 73] on link "Settings" at bounding box center [305, 64] width 66 height 30
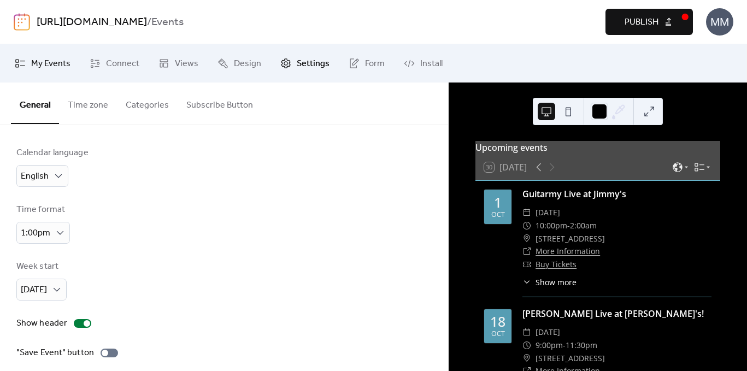
click at [49, 69] on span "My Events" at bounding box center [50, 63] width 39 height 13
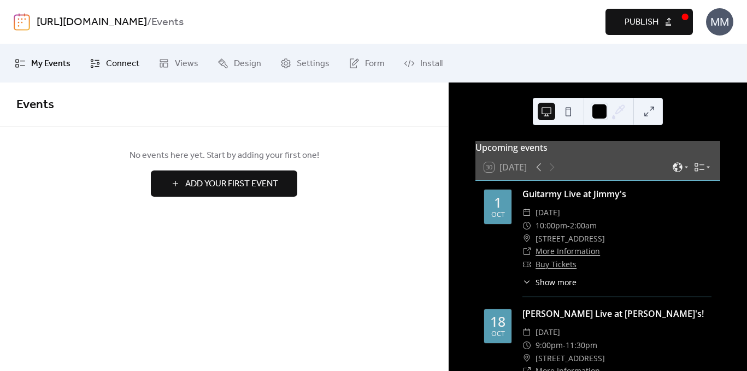
click at [106, 62] on span "Connect" at bounding box center [122, 63] width 33 height 13
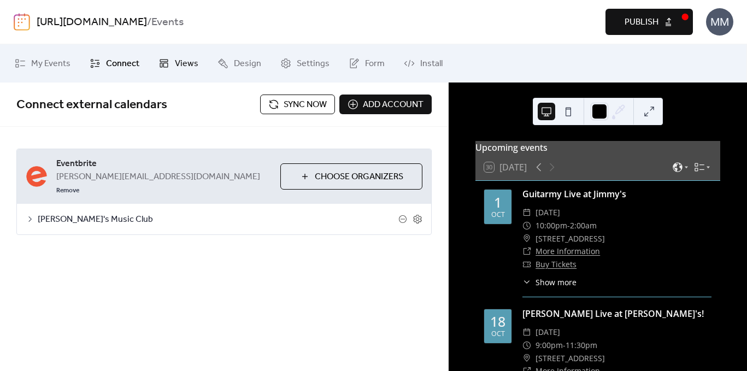
click at [181, 65] on span "Views" at bounding box center [187, 63] width 24 height 13
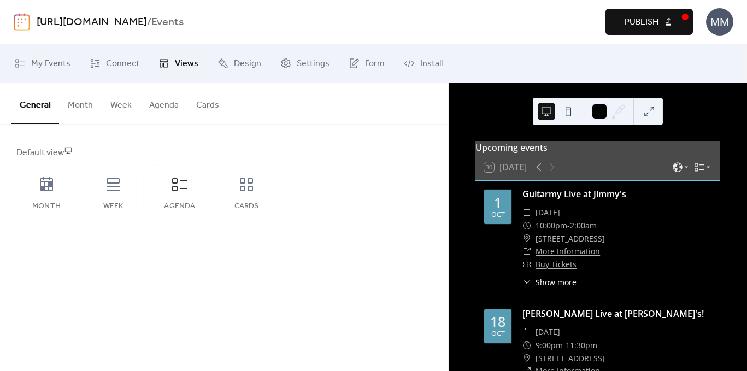
click at [209, 106] on button "Cards" at bounding box center [208, 103] width 40 height 40
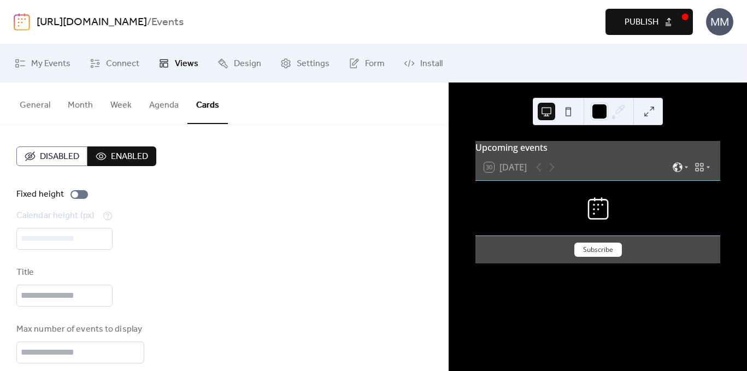
click at [646, 13] on button "Publish" at bounding box center [649, 22] width 87 height 26
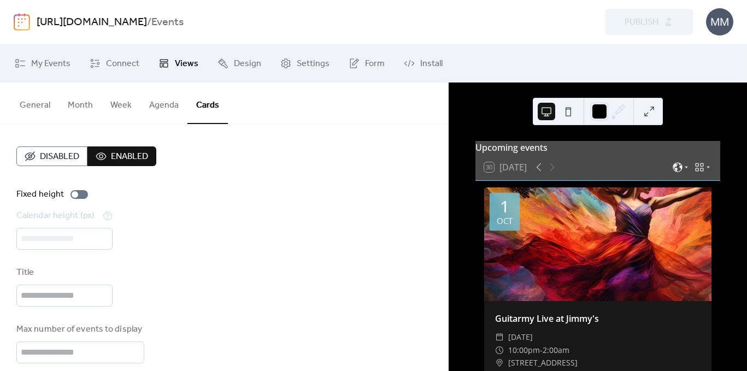
click at [11, 168] on div "Disabled Enabled Fixed height Calendar height (px) *** Title Max number of even…" at bounding box center [224, 321] width 448 height 393
click at [40, 160] on span "Disabled" at bounding box center [59, 156] width 39 height 13
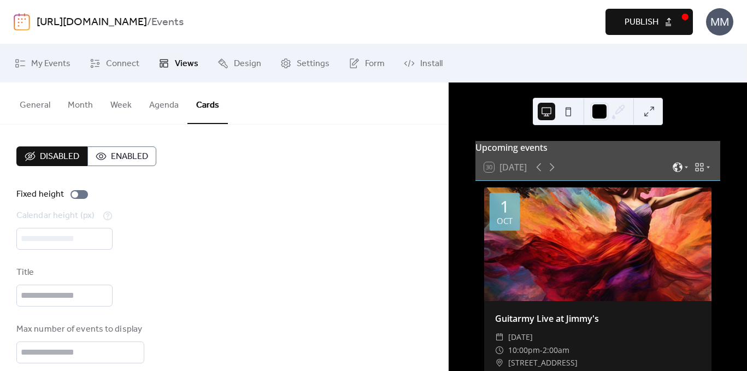
click at [124, 158] on span "Enabled" at bounding box center [129, 156] width 37 height 13
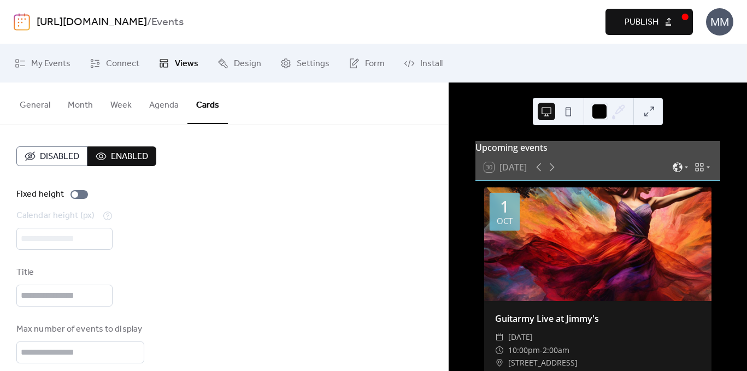
click at [634, 11] on button "Publish" at bounding box center [649, 22] width 87 height 26
click at [26, 102] on button "General" at bounding box center [35, 103] width 48 height 40
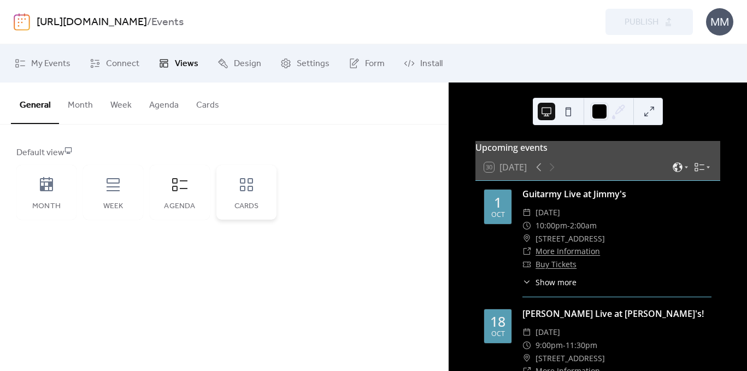
click at [224, 195] on div "Cards" at bounding box center [247, 192] width 60 height 55
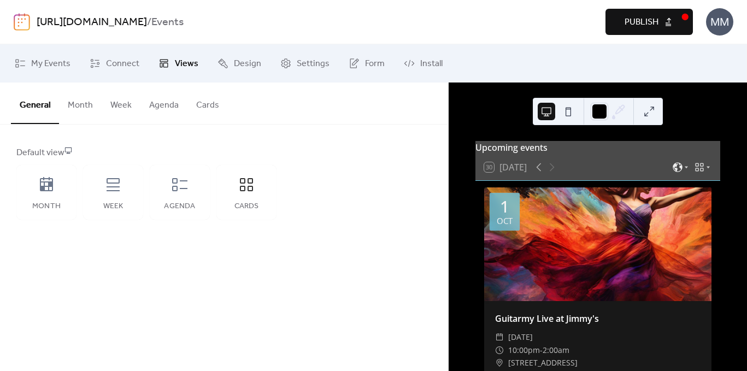
click at [631, 12] on button "Publish" at bounding box center [649, 22] width 87 height 26
click at [57, 60] on span "My Events" at bounding box center [50, 63] width 39 height 13
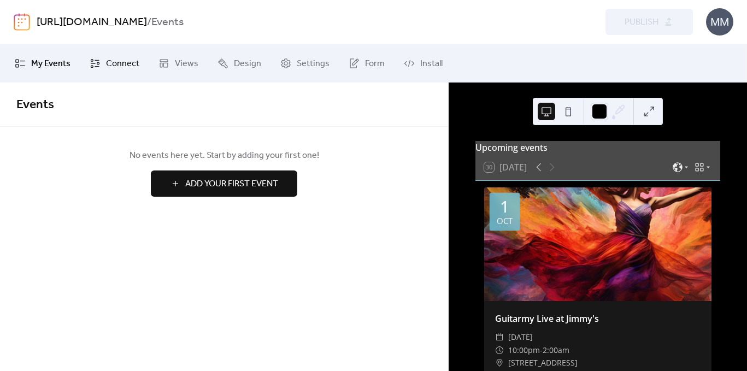
click at [117, 60] on span "Connect" at bounding box center [122, 63] width 33 height 13
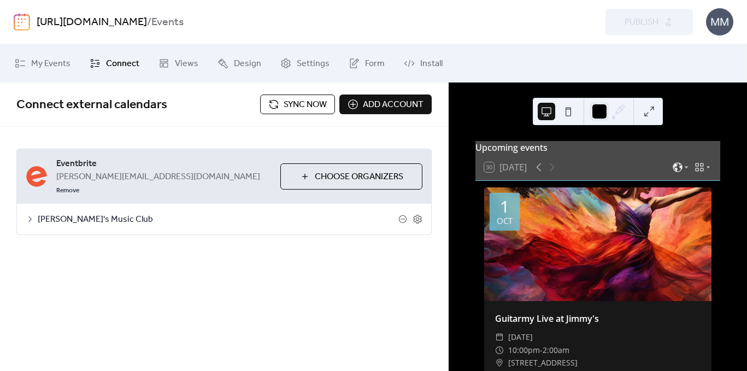
click at [28, 215] on icon at bounding box center [30, 219] width 9 height 9
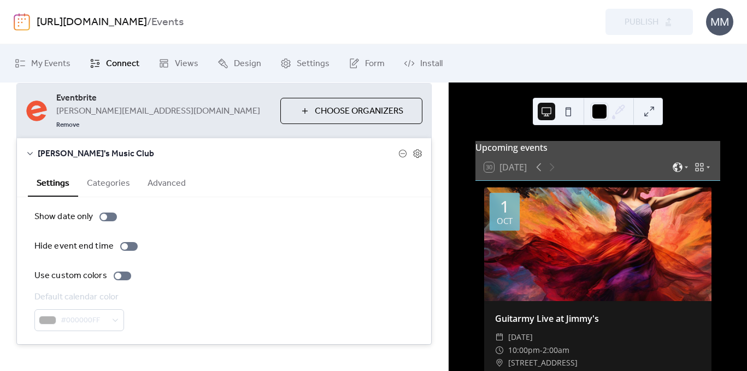
scroll to position [70, 0]
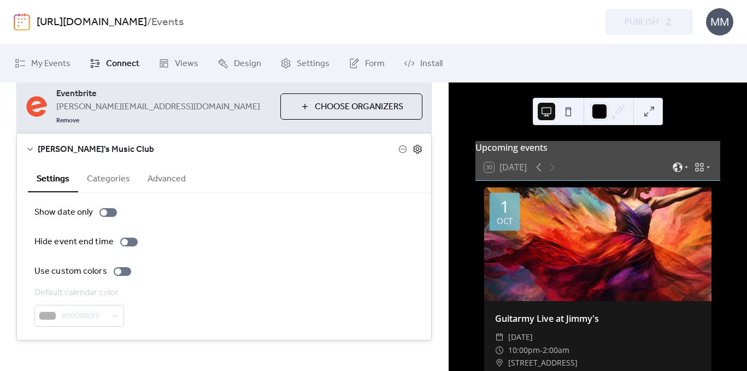
click at [416, 144] on icon at bounding box center [418, 149] width 10 height 10
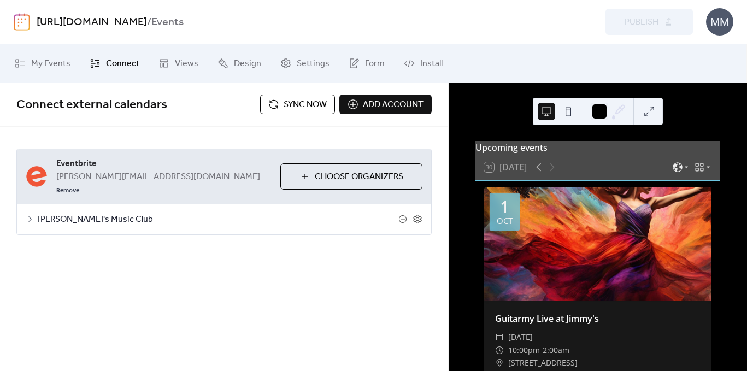
click at [723, 21] on div "MM" at bounding box center [719, 21] width 27 height 27
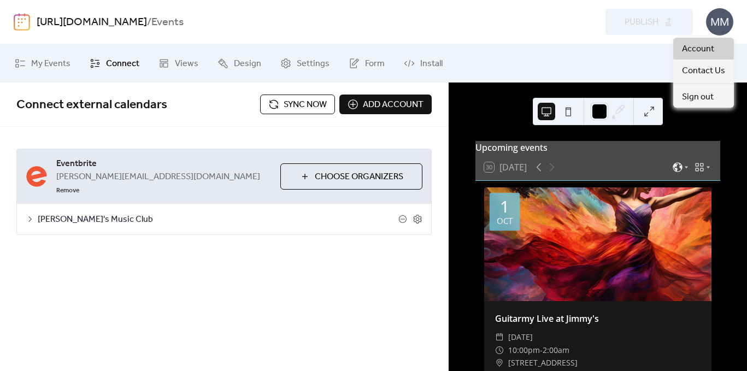
click at [705, 44] on span "Account" at bounding box center [698, 49] width 32 height 13
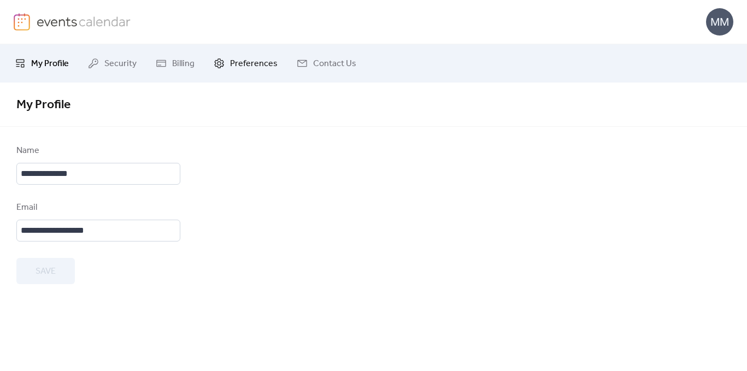
click at [257, 64] on span "Preferences" at bounding box center [254, 63] width 48 height 13
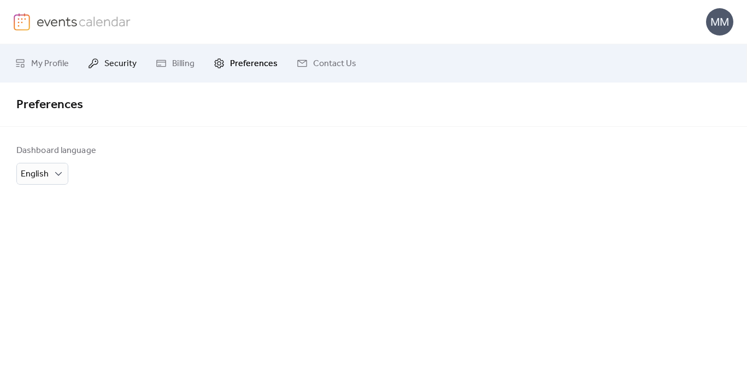
click at [119, 60] on span "Security" at bounding box center [120, 63] width 32 height 13
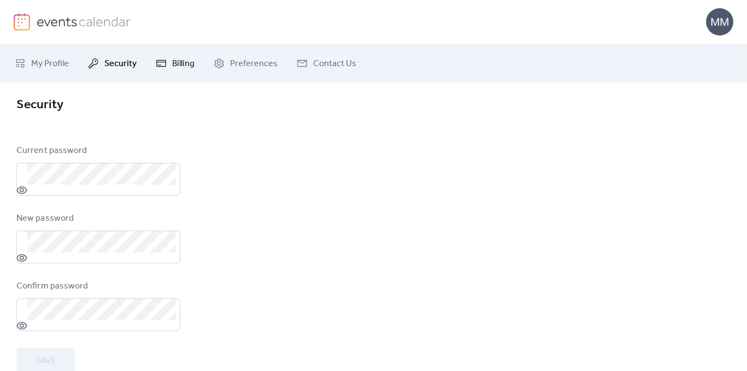
click at [175, 54] on link "Billing" at bounding box center [175, 64] width 55 height 30
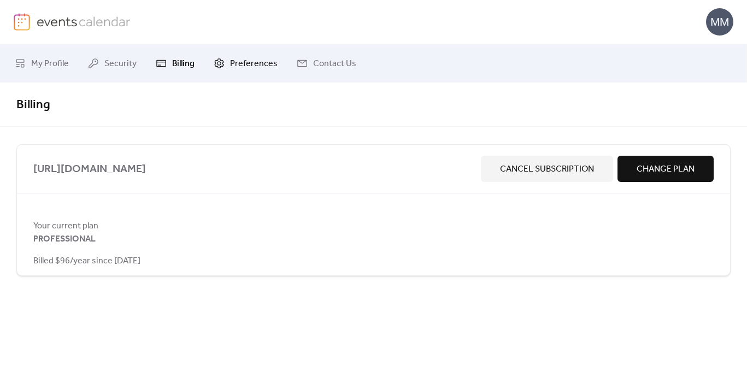
click at [244, 63] on span "Preferences" at bounding box center [254, 63] width 48 height 13
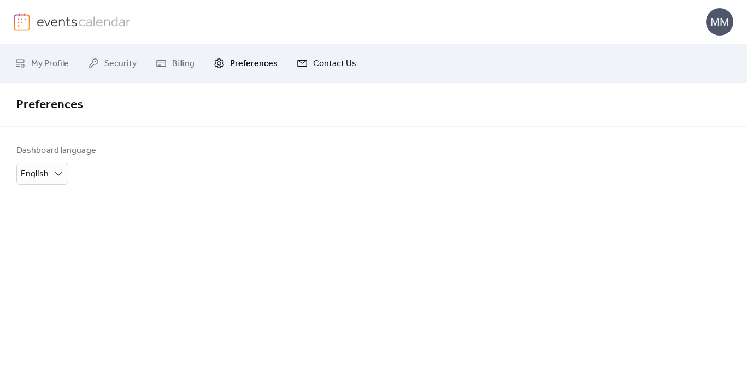
click at [319, 53] on link "Contact Us" at bounding box center [327, 64] width 76 height 30
